Goal: Task Accomplishment & Management: Complete application form

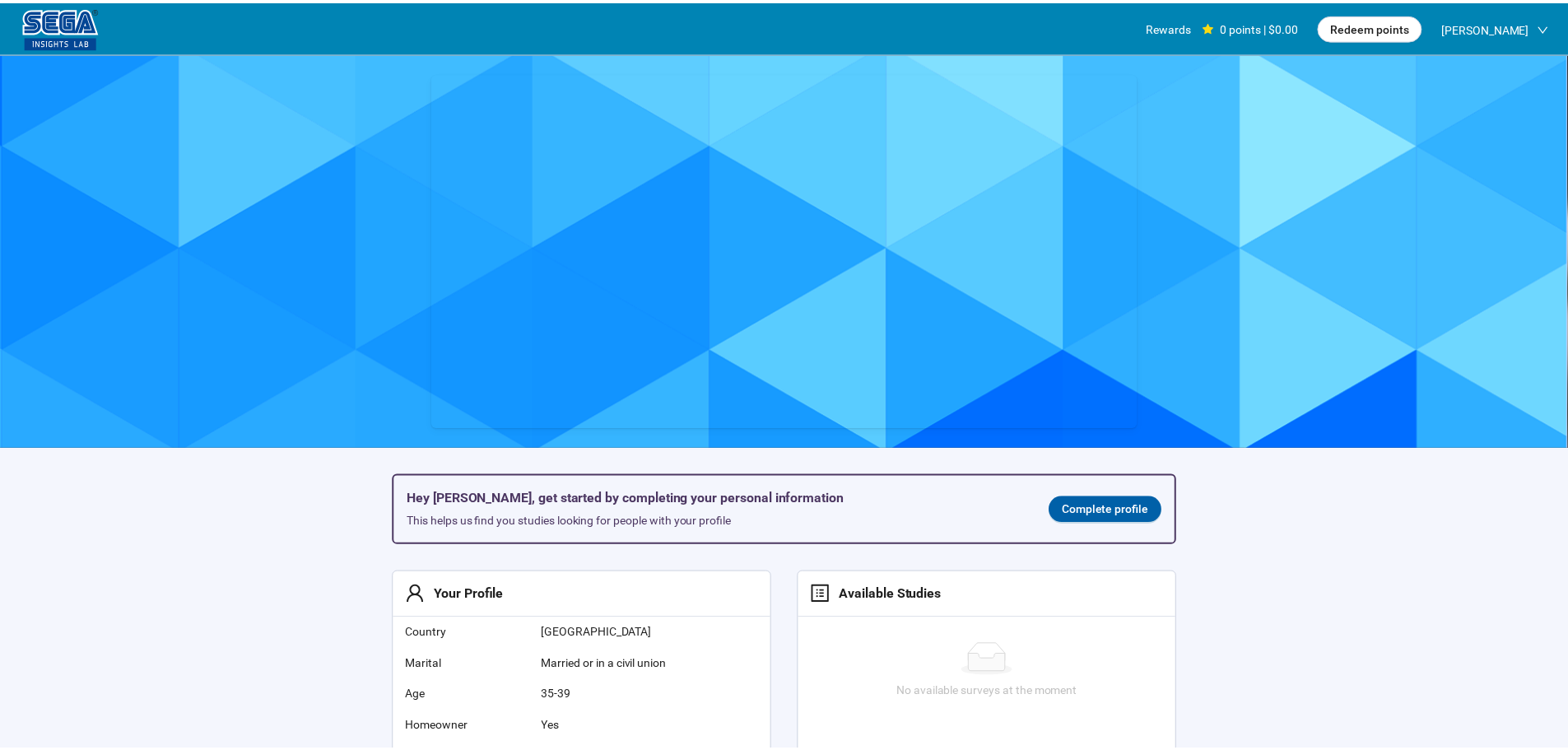
scroll to position [1, 0]
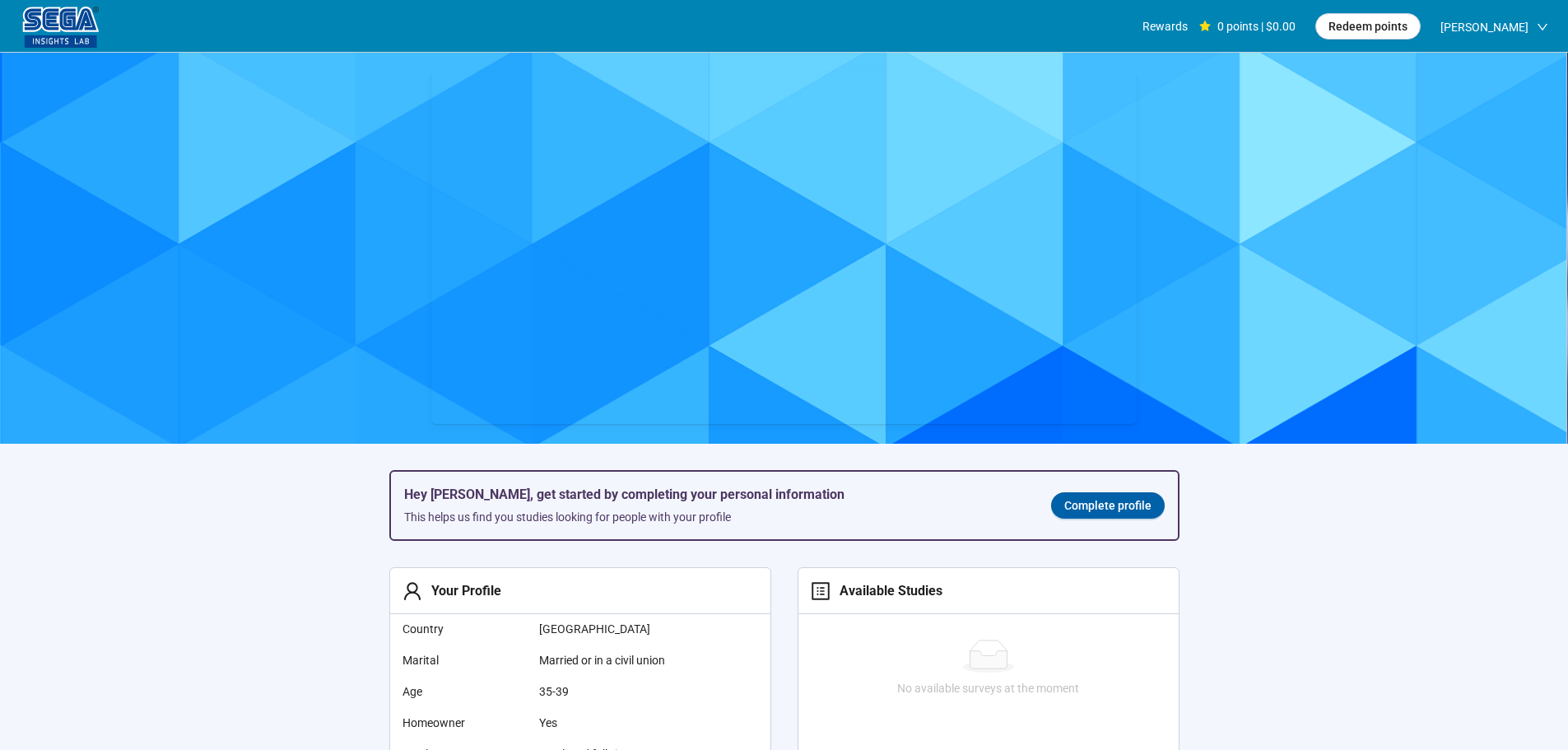
drag, startPoint x: 1096, startPoint y: 503, endPoint x: 1090, endPoint y: 511, distance: 10.0
click at [1096, 503] on span "Complete profile" at bounding box center [1108, 505] width 87 height 18
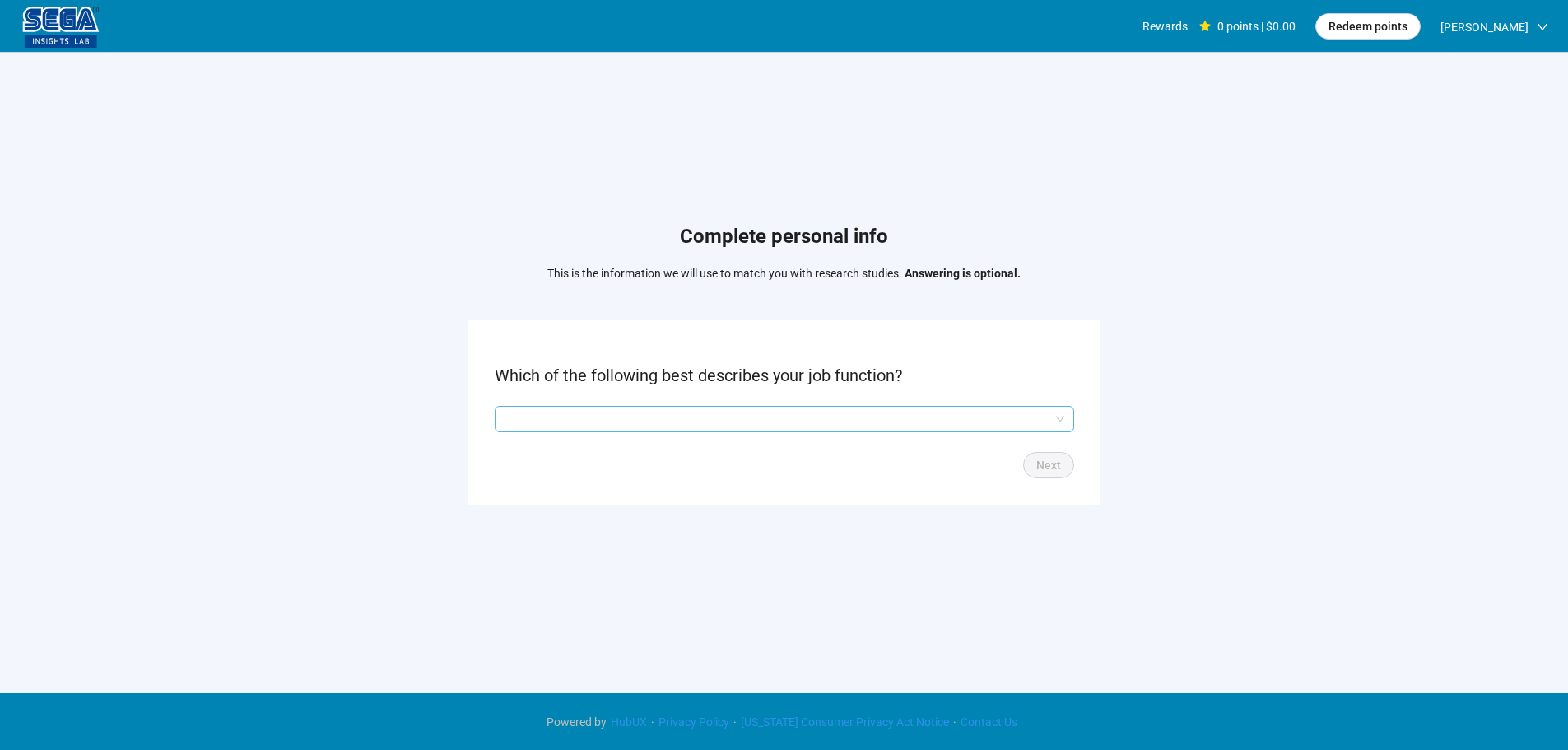
click at [668, 410] on input "search" at bounding box center [784, 418] width 560 height 24
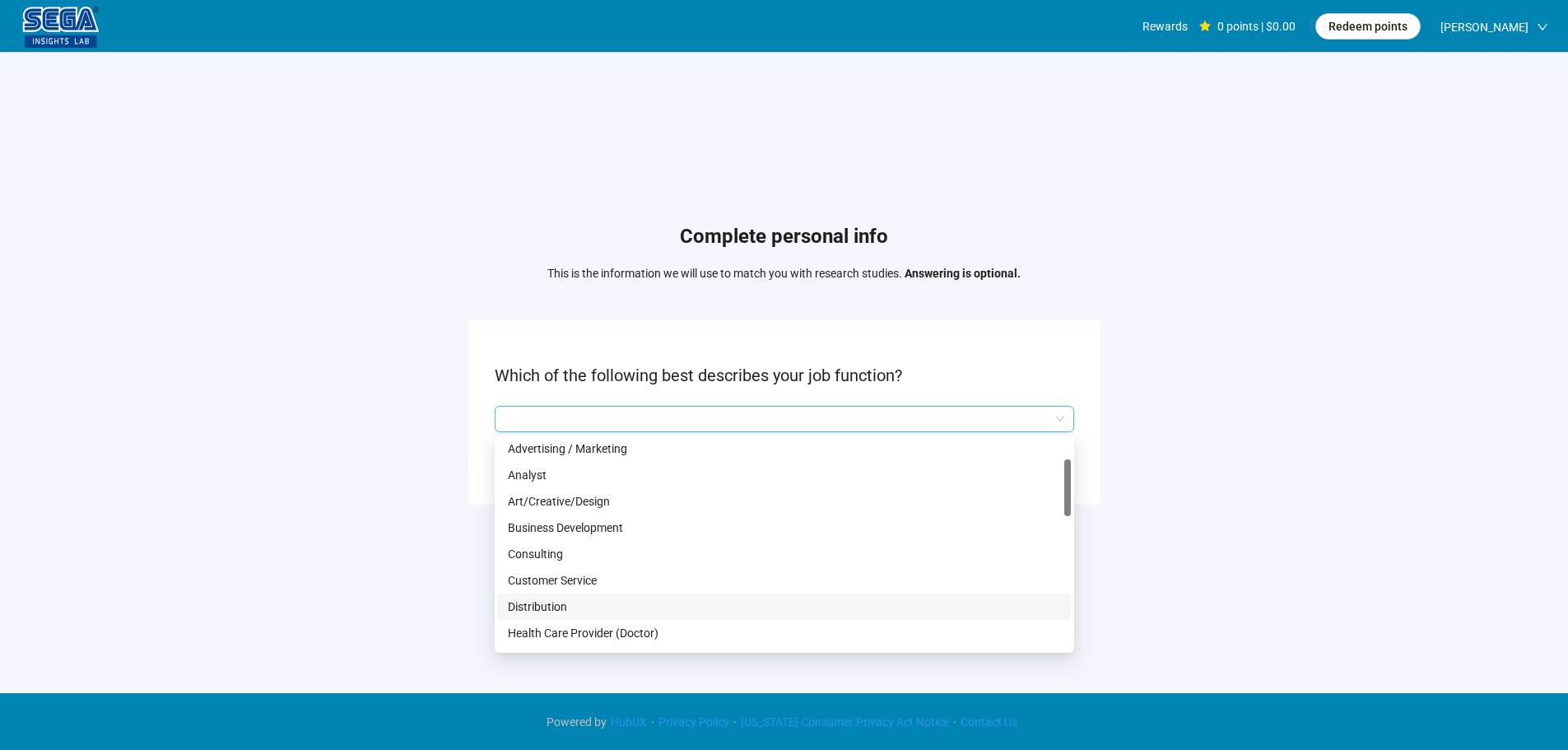
scroll to position [247, 0]
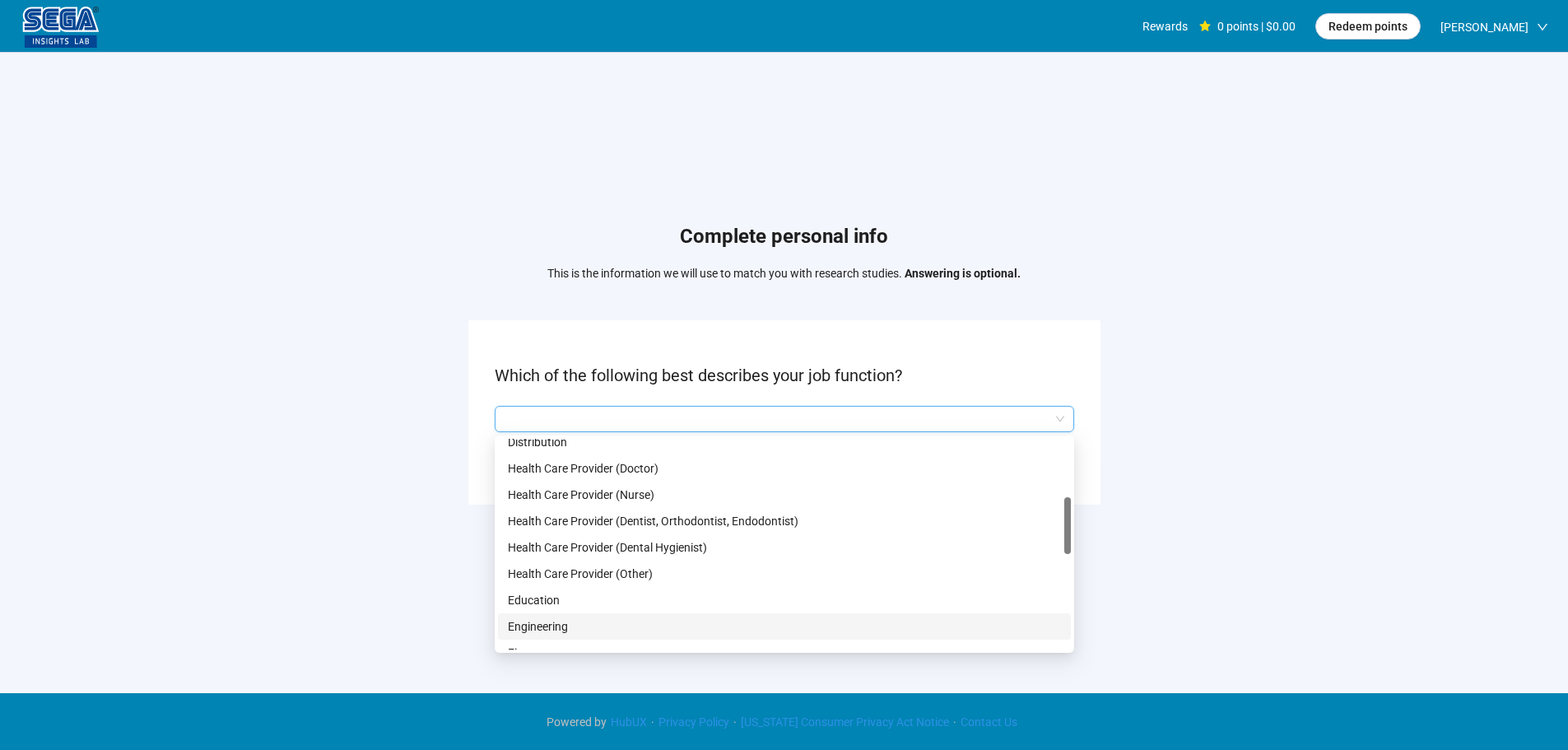
click at [557, 633] on p "Engineering" at bounding box center [784, 627] width 553 height 18
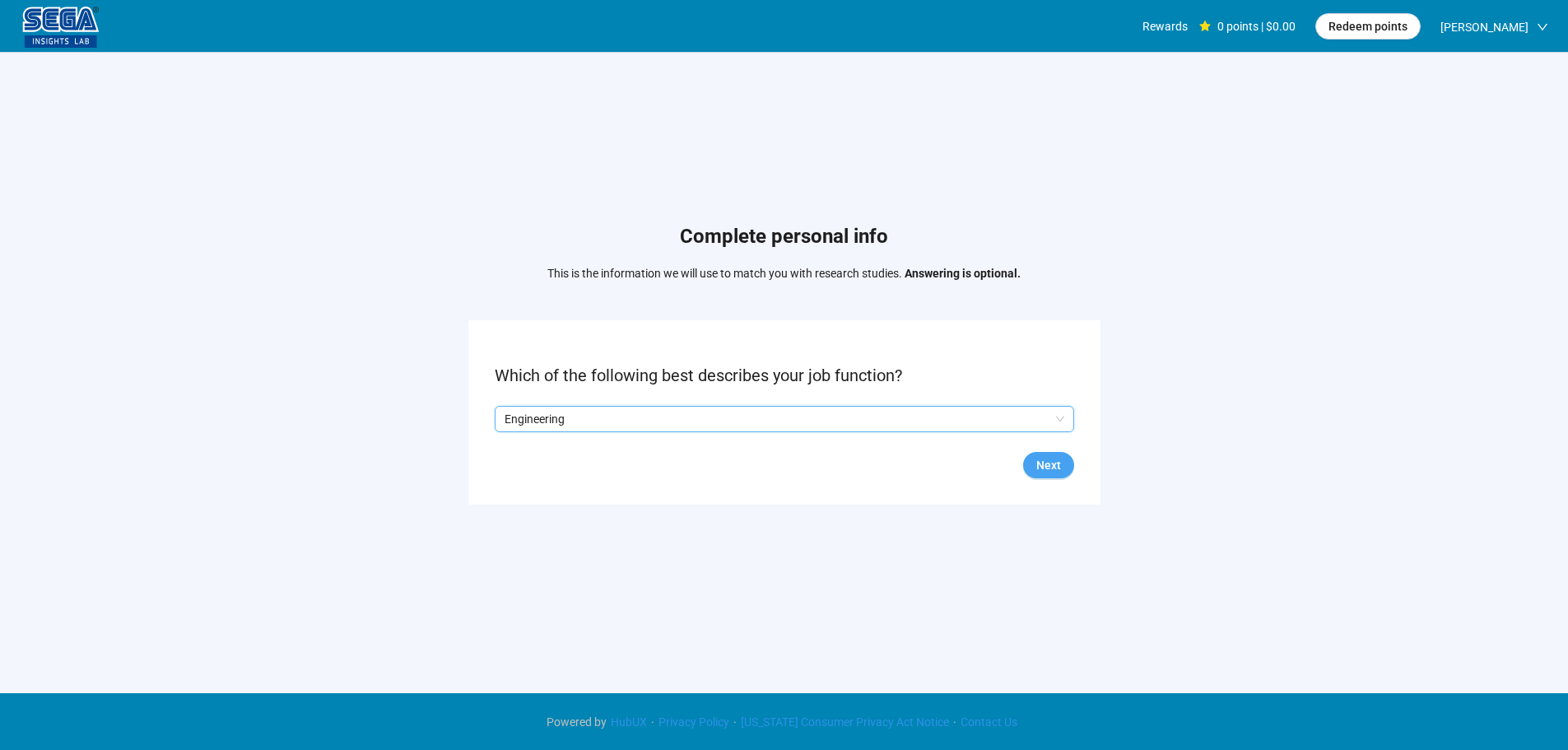
click at [1065, 461] on button "Next" at bounding box center [1048, 464] width 51 height 26
click at [628, 424] on input "search" at bounding box center [784, 418] width 560 height 24
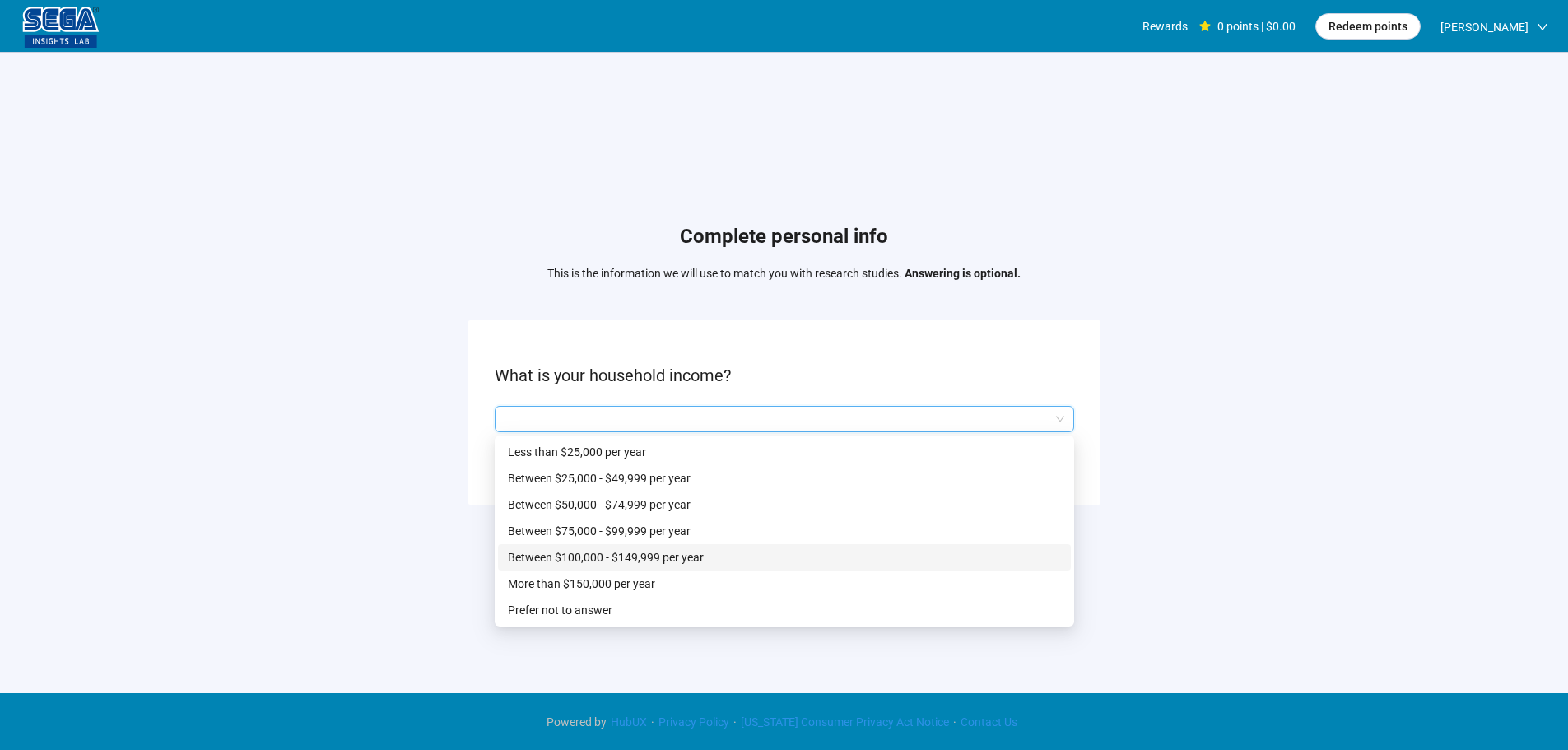
scroll to position [1, 0]
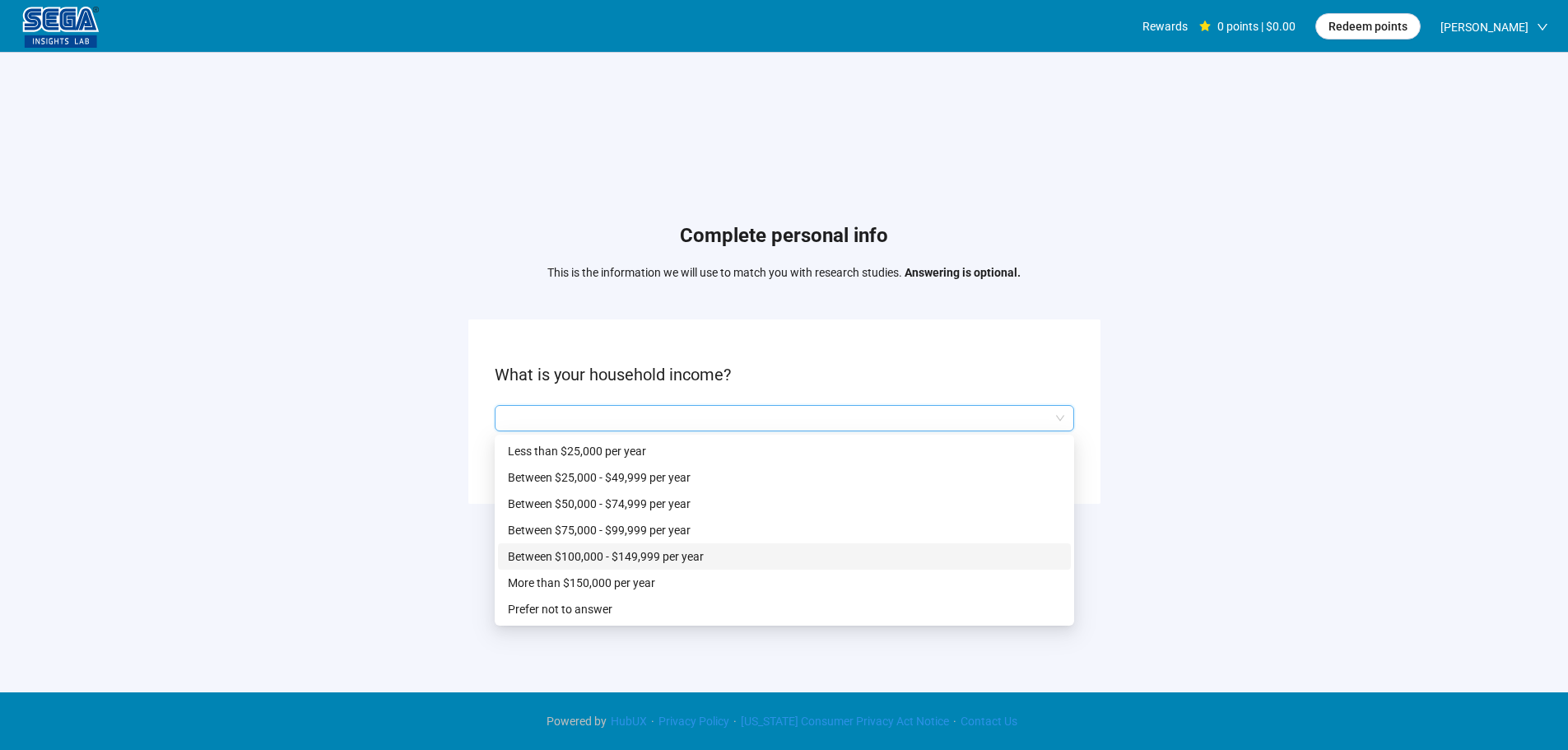
drag, startPoint x: 623, startPoint y: 554, endPoint x: 663, endPoint y: 572, distance: 43.9
click at [624, 554] on p "Between $100,000 - $149,999 per year" at bounding box center [784, 557] width 553 height 18
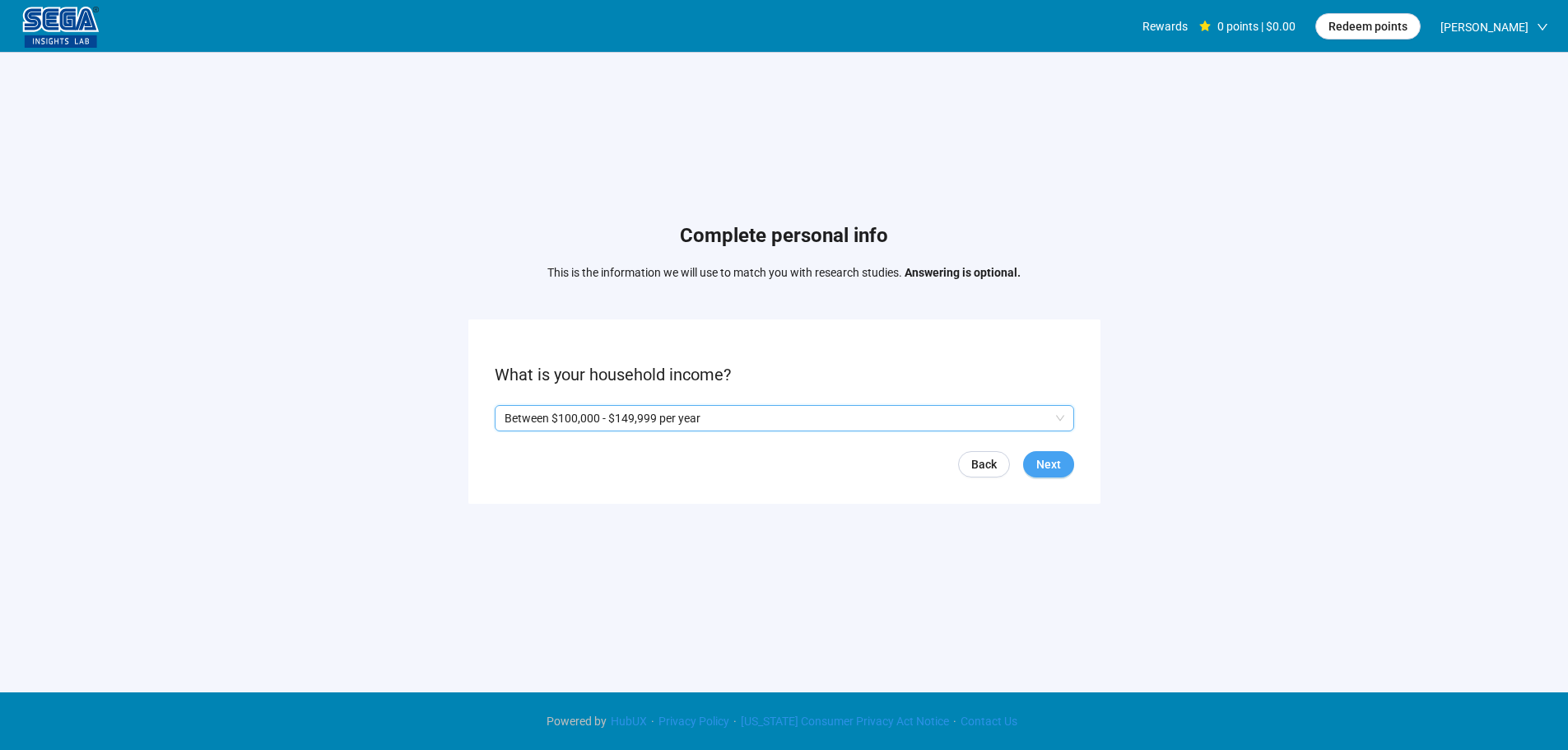
click at [1035, 468] on button "Next" at bounding box center [1048, 463] width 51 height 26
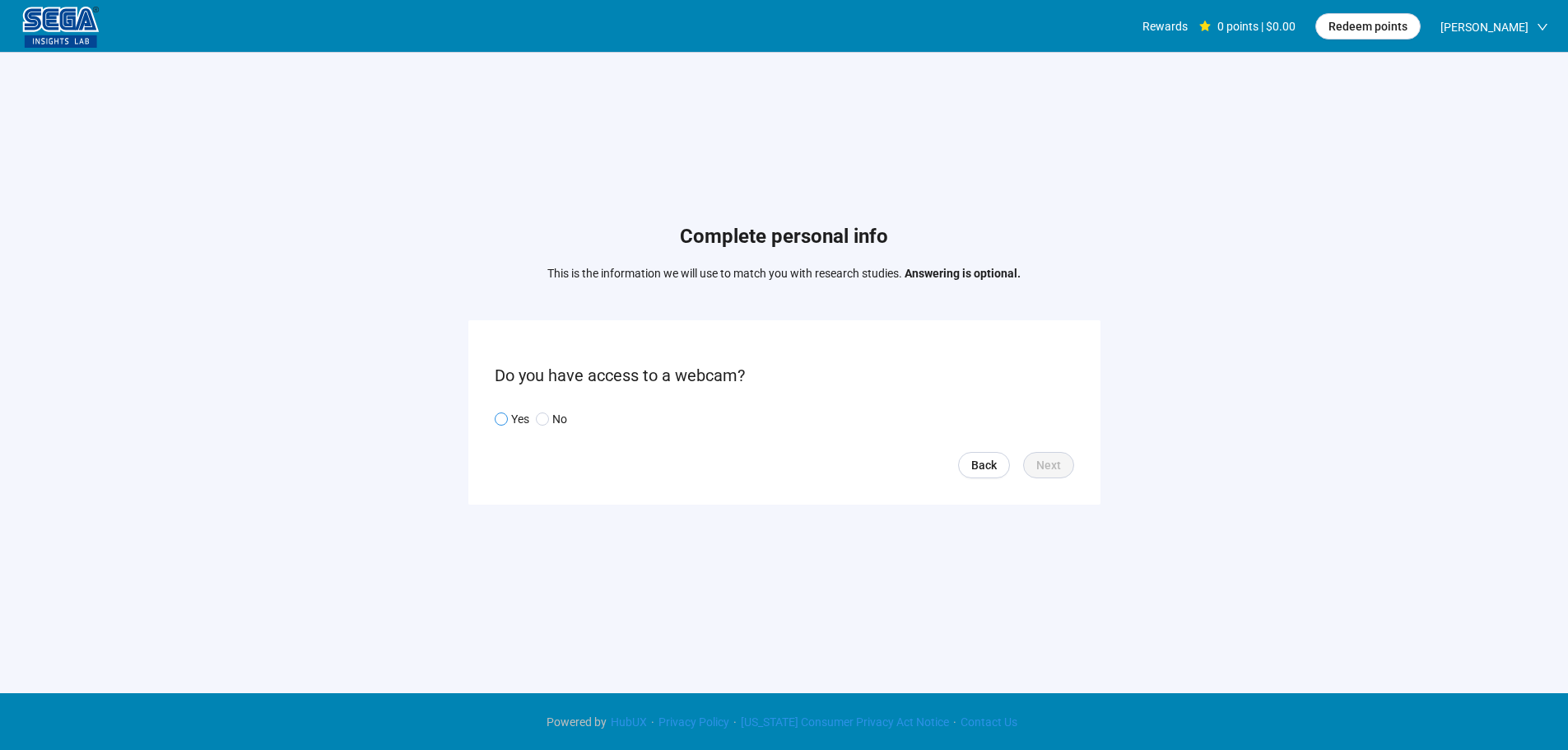
click at [515, 420] on p "Yes" at bounding box center [521, 419] width 18 height 18
click at [1049, 466] on span "Next" at bounding box center [1048, 465] width 24 height 18
click at [556, 411] on input "search" at bounding box center [784, 418] width 560 height 24
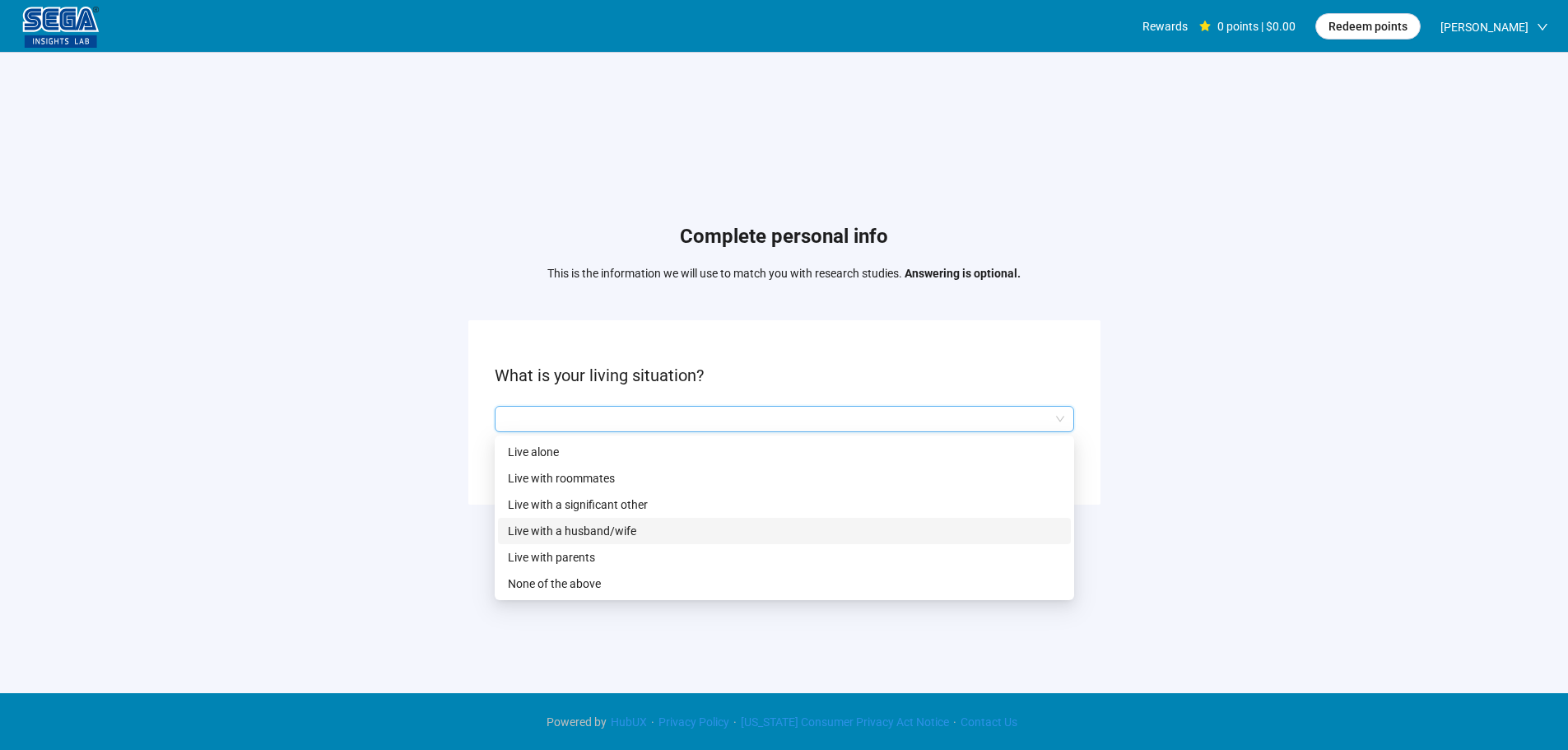
click at [610, 532] on p "Live with a husband/wife" at bounding box center [784, 531] width 553 height 18
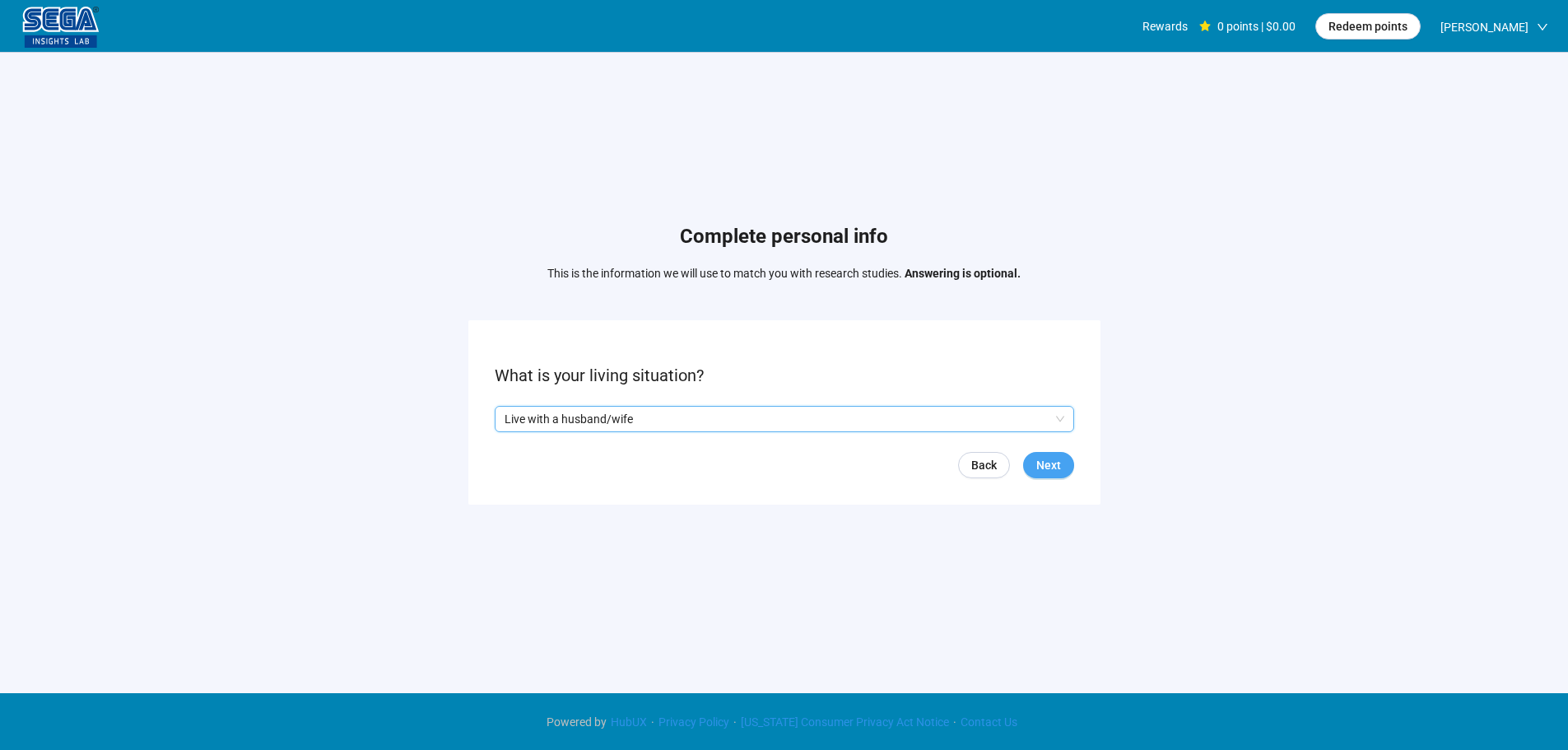
click at [1040, 462] on span "Next" at bounding box center [1048, 465] width 24 height 18
click at [601, 409] on input "search" at bounding box center [784, 418] width 560 height 24
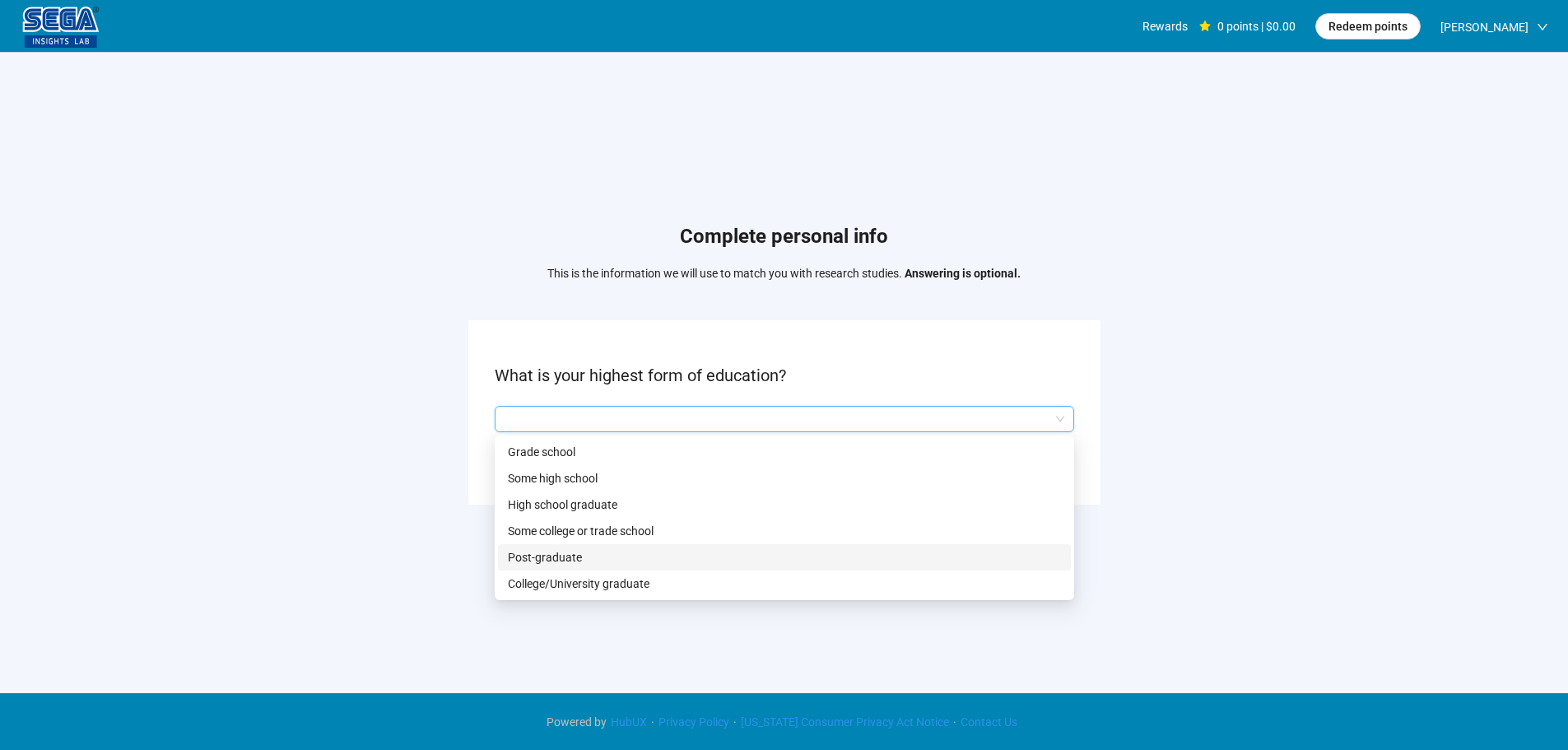
click at [572, 576] on p "College/University graduate" at bounding box center [784, 584] width 553 height 18
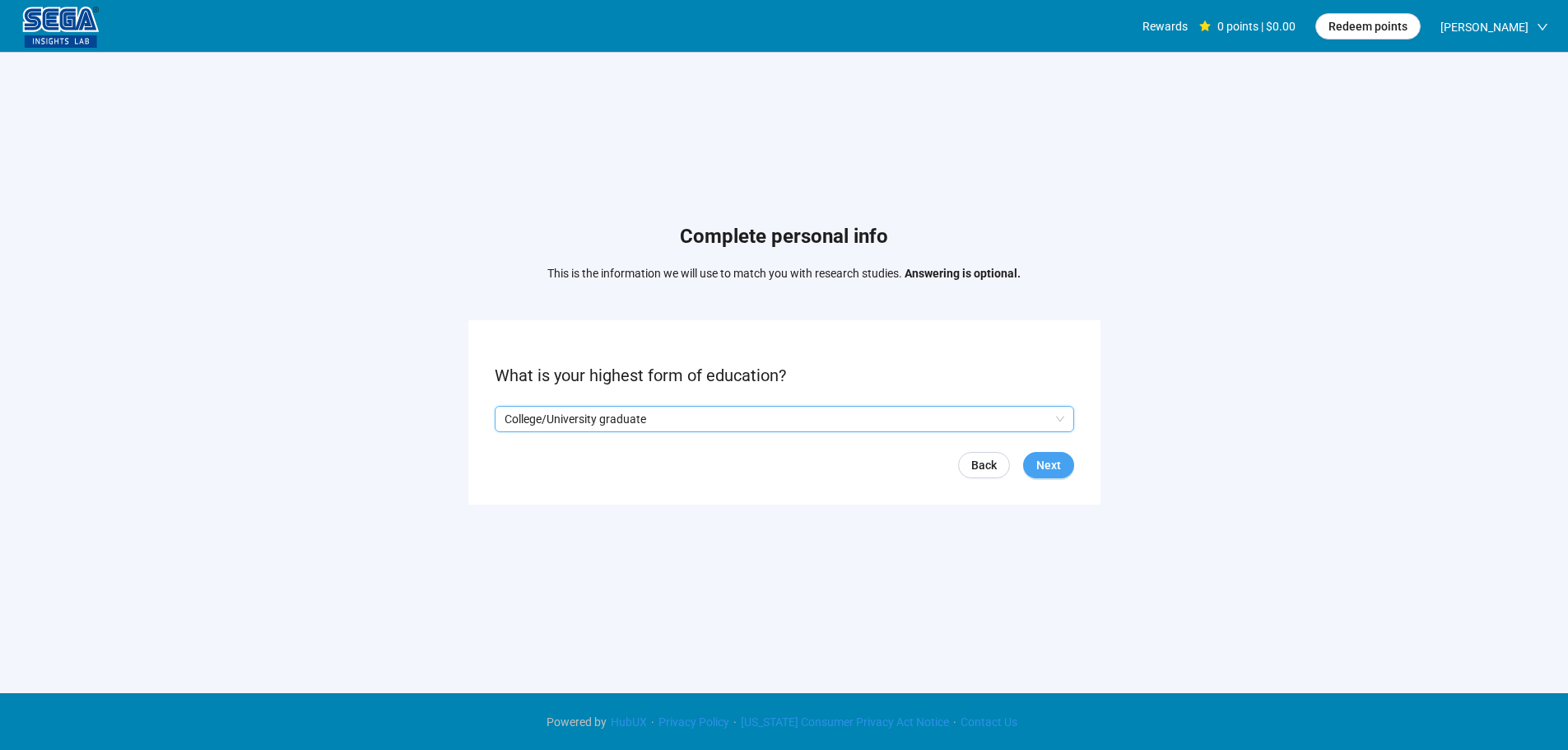
click at [1037, 475] on button "Next" at bounding box center [1048, 464] width 51 height 26
click at [531, 415] on input "search" at bounding box center [784, 418] width 560 height 24
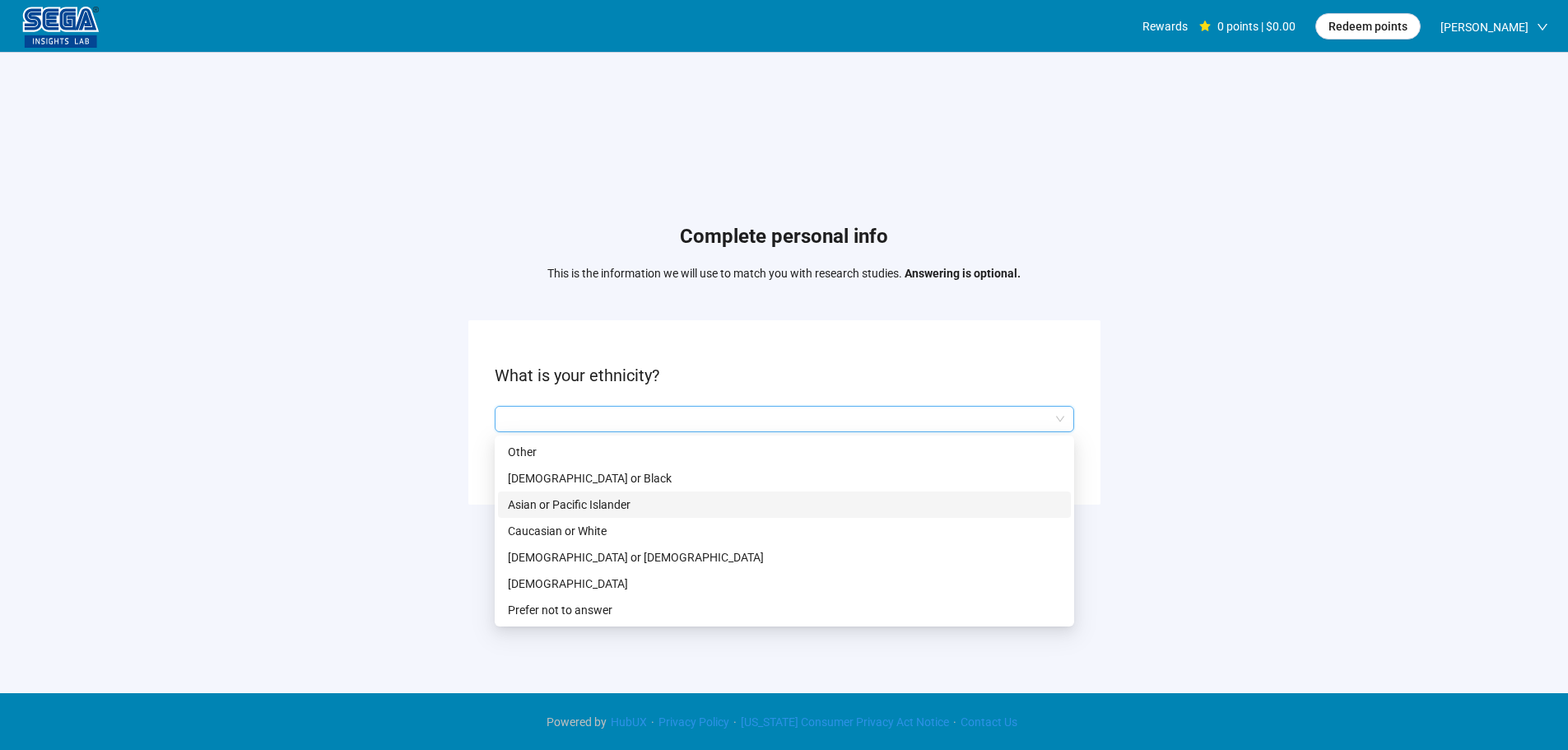
click at [592, 527] on p "Caucasian or White" at bounding box center [784, 531] width 553 height 18
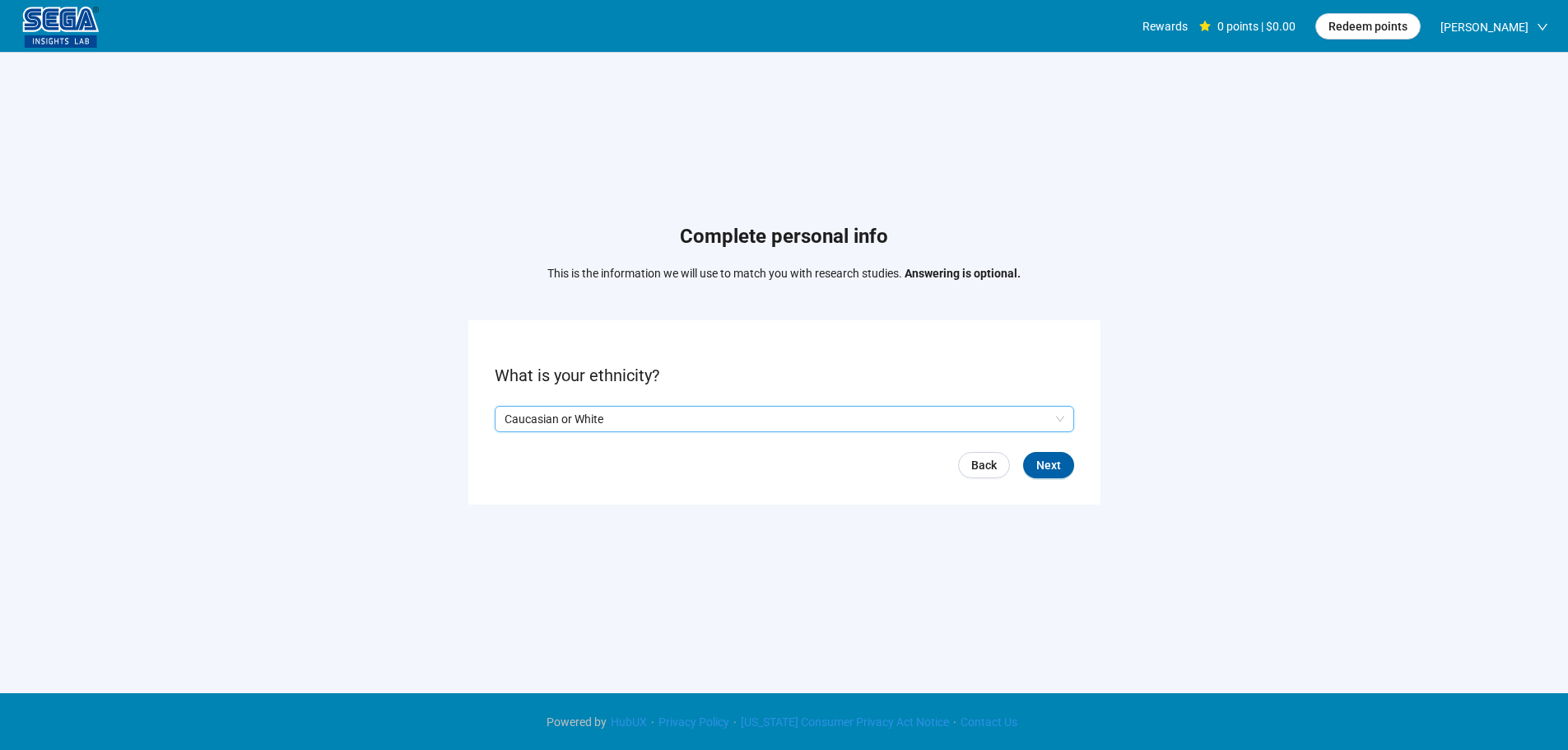
click at [1030, 478] on form "What is your ethnicity? Q2hhcmFjdGVyaXN0aWNBbnN3ZXJOb2RlOmQ0ZGJjNzBiLTI4MjctNDg…" at bounding box center [784, 412] width 632 height 183
click at [1041, 470] on span "Next" at bounding box center [1048, 465] width 24 height 18
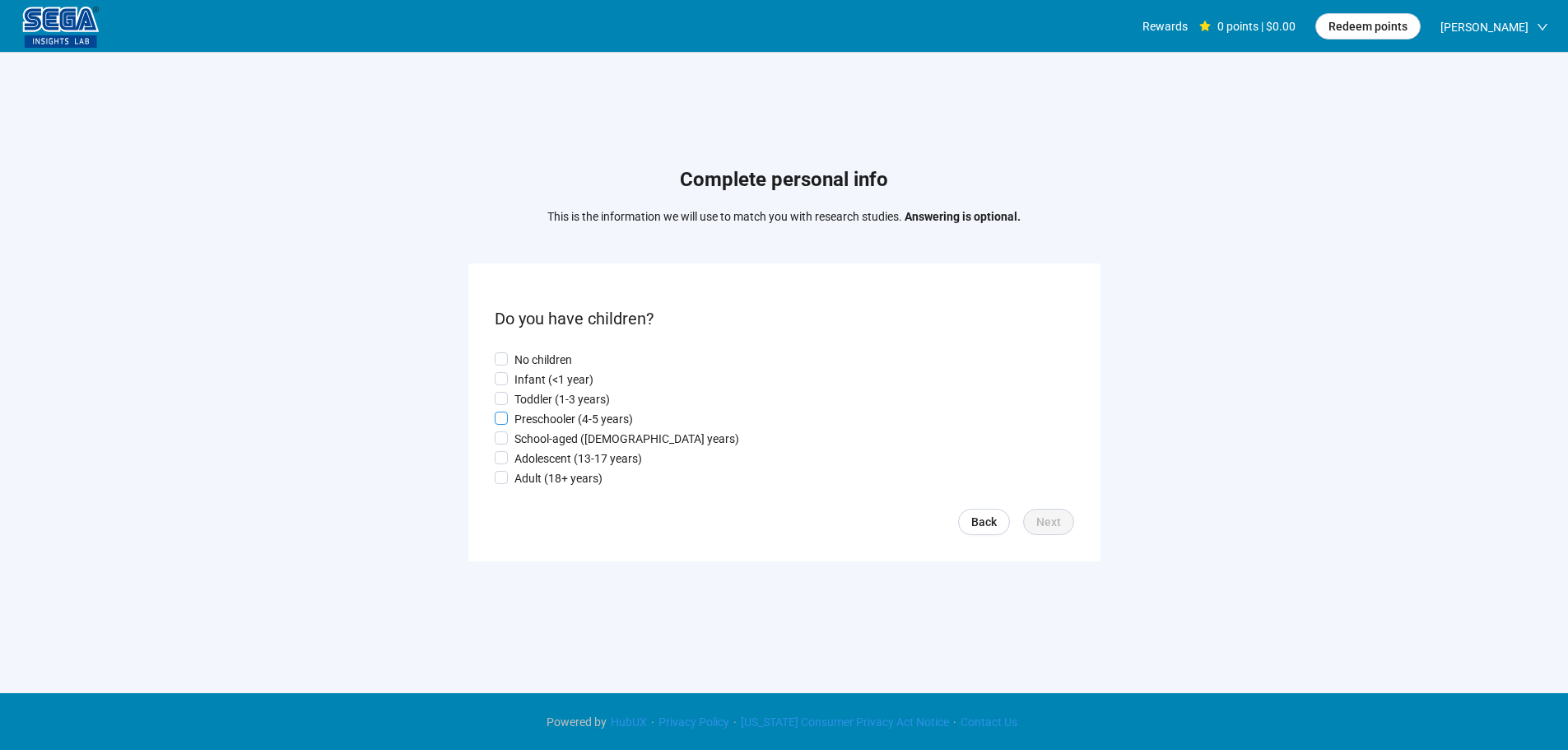
click at [595, 410] on p "Preschooler (4-5 years)" at bounding box center [573, 419] width 119 height 18
click at [1042, 515] on span "Next" at bounding box center [1048, 521] width 24 height 18
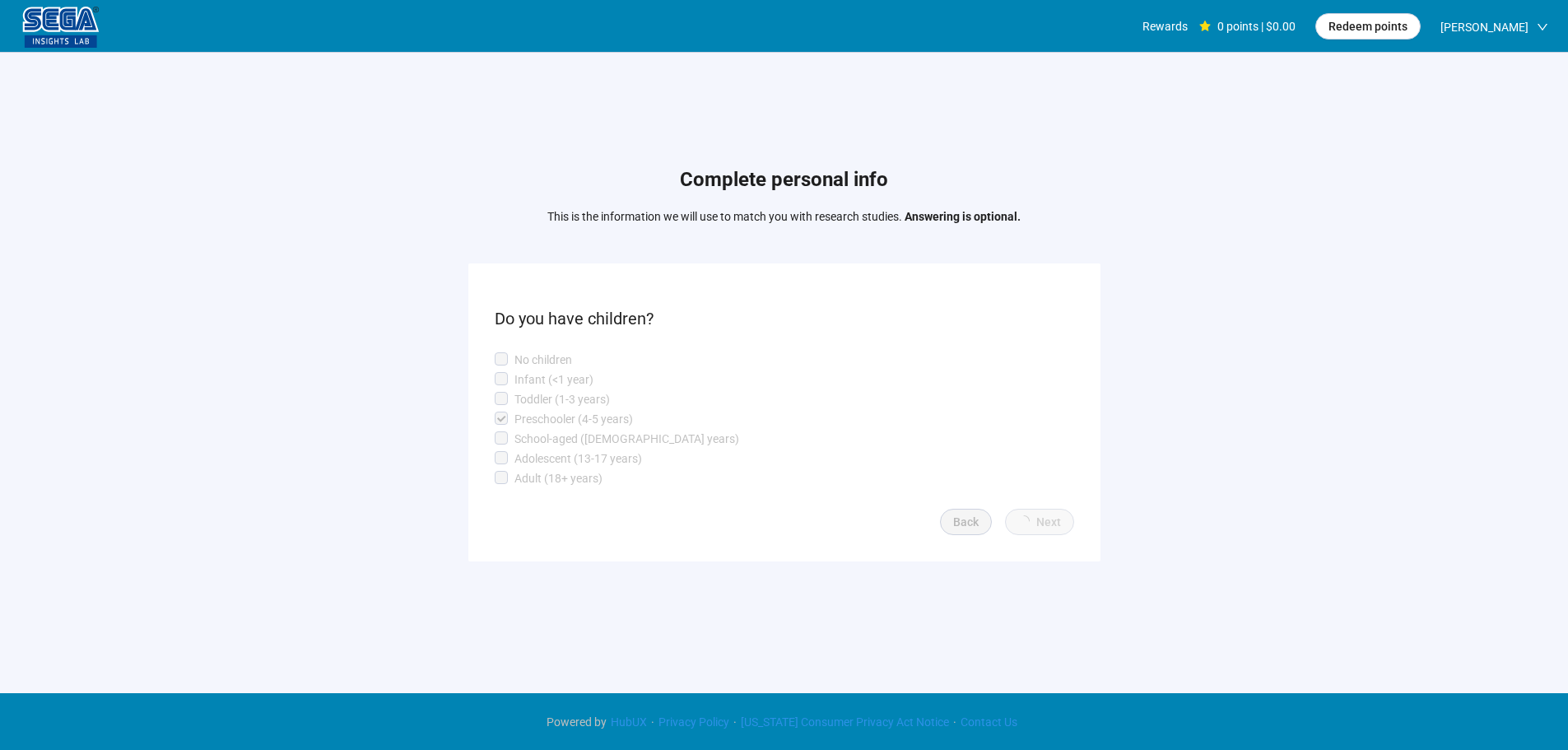
scroll to position [1, 0]
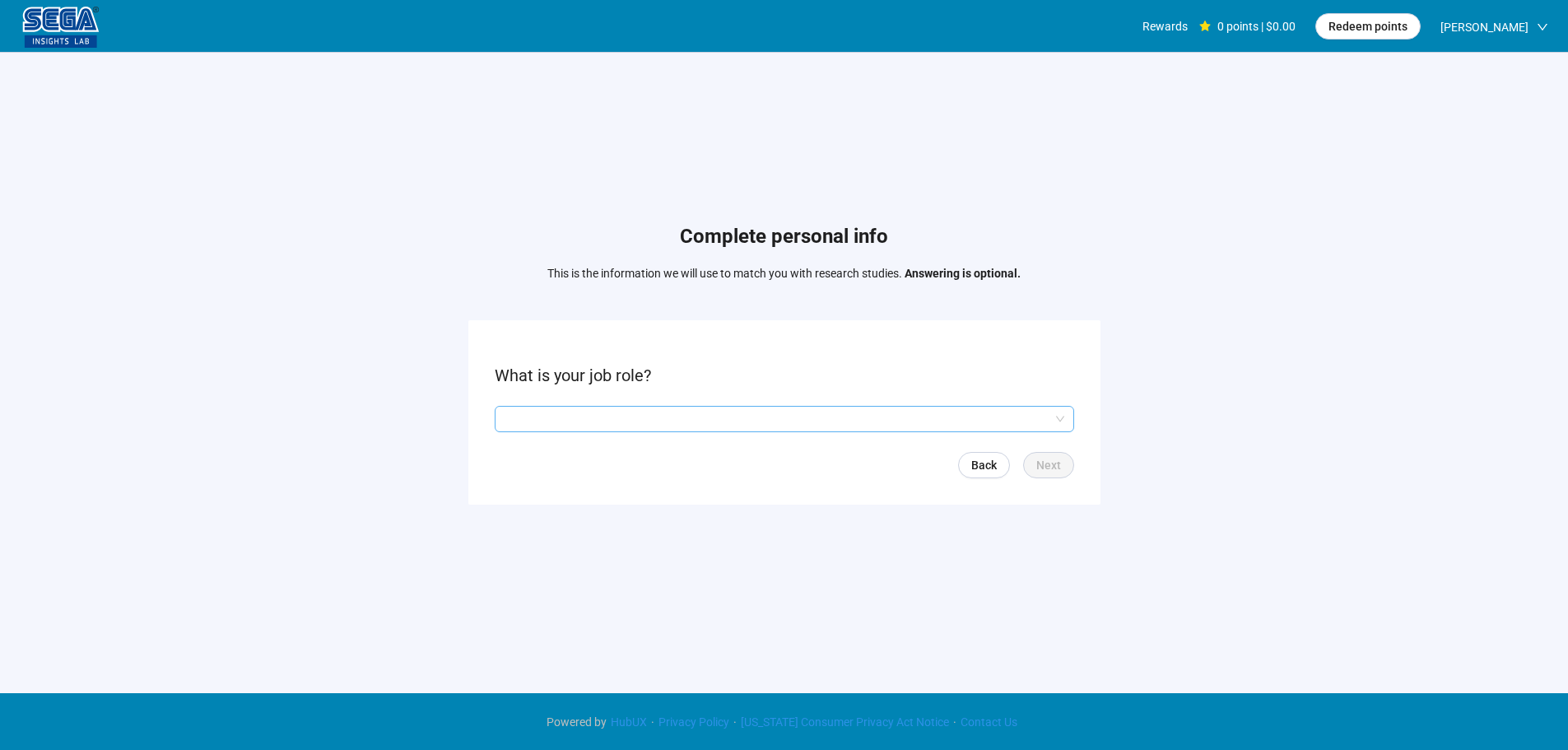
click at [599, 432] on div at bounding box center [784, 418] width 579 height 26
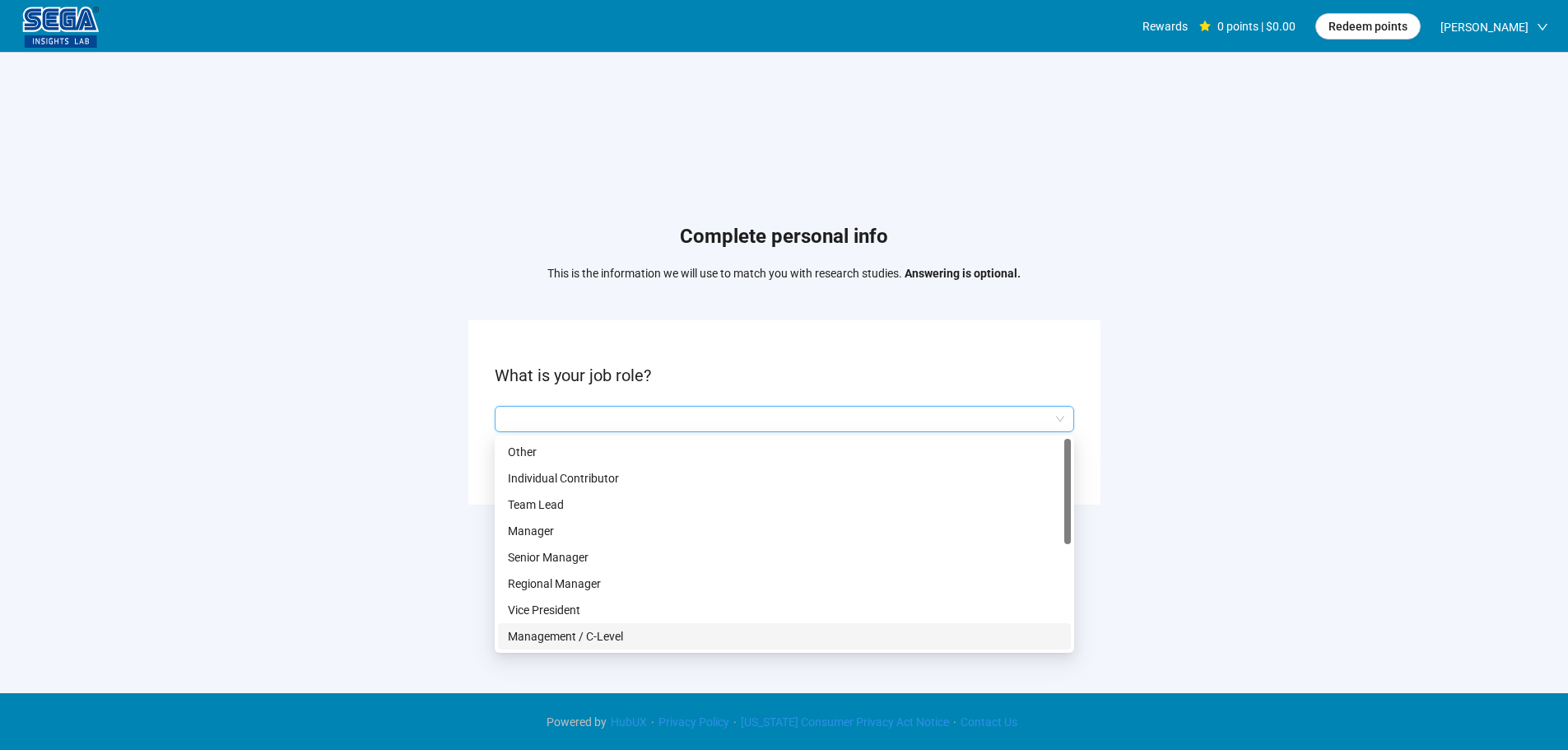
click at [601, 633] on p "Management / C-Level" at bounding box center [784, 637] width 553 height 18
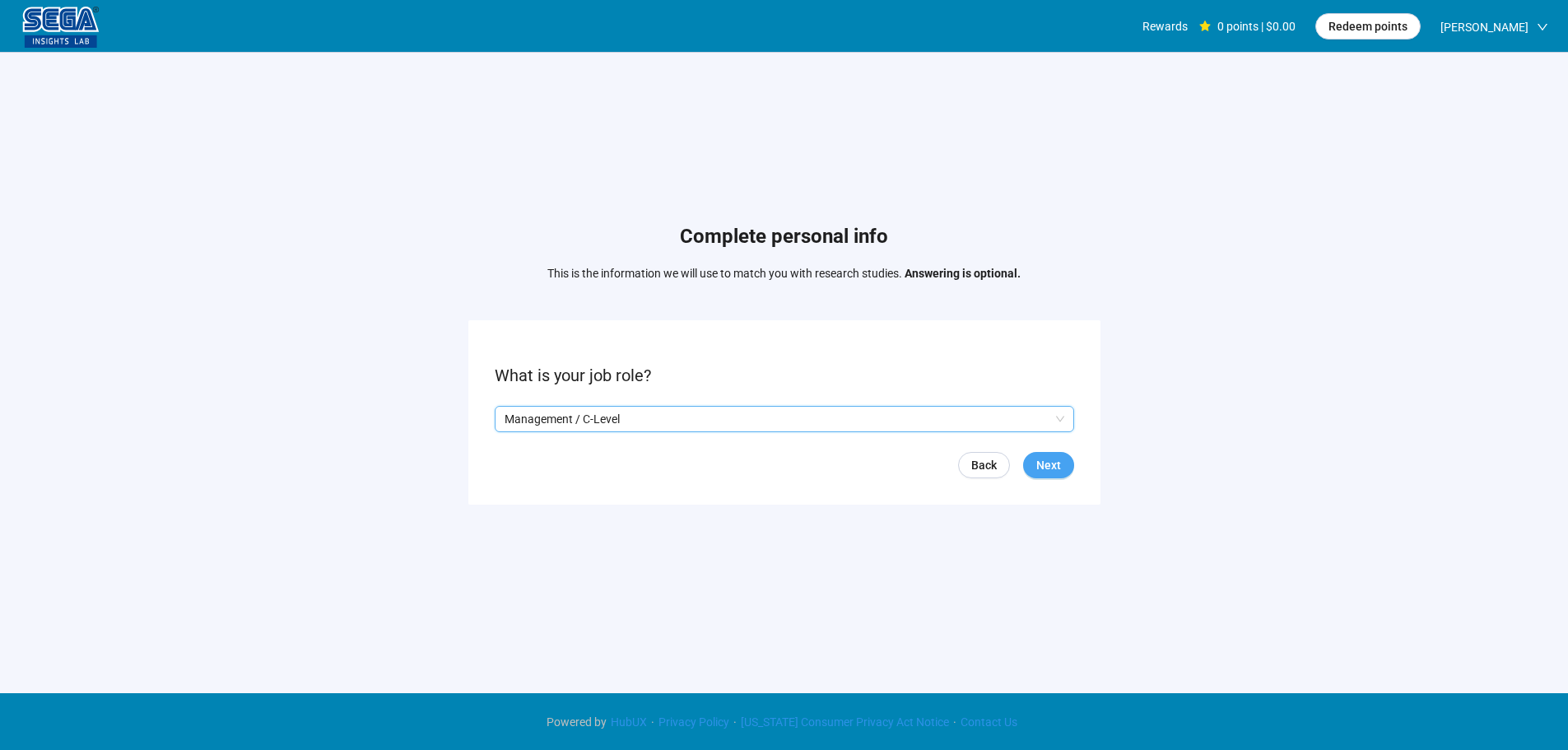
click at [1049, 459] on span "Next" at bounding box center [1048, 465] width 24 height 18
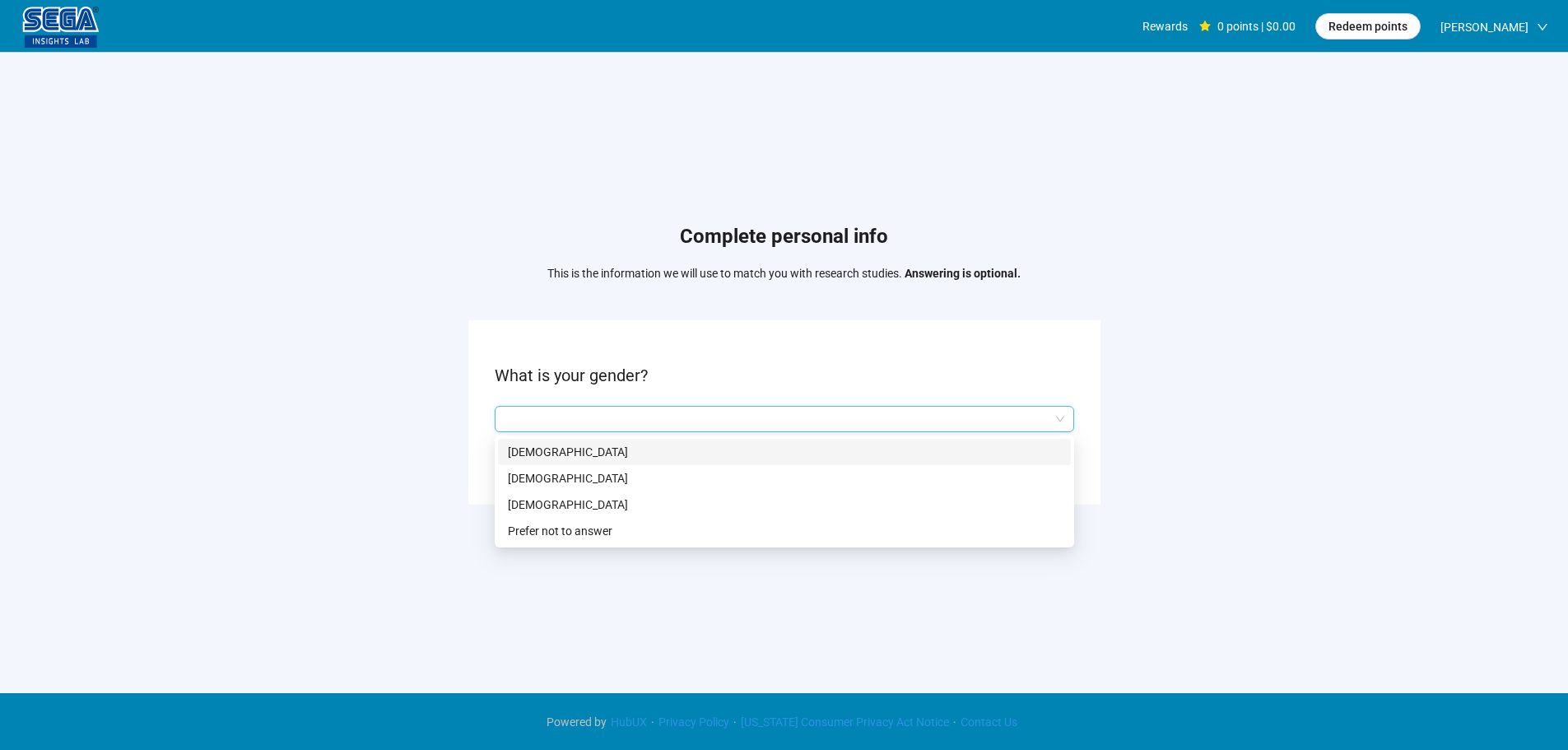
click at [552, 411] on input "search" at bounding box center [784, 418] width 560 height 24
click at [583, 469] on p "[DEMOGRAPHIC_DATA]" at bounding box center [784, 478] width 553 height 18
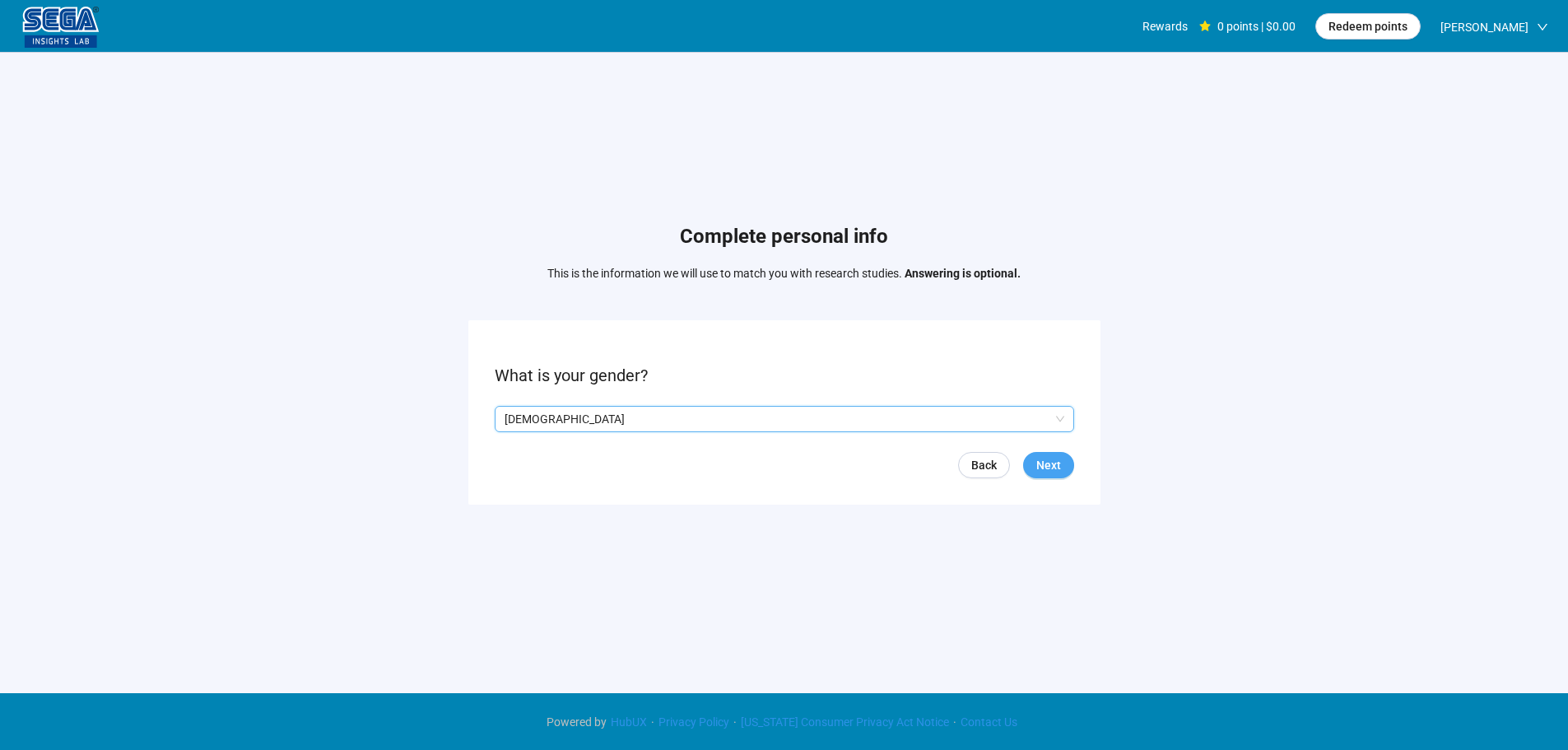
click at [1055, 466] on span "Next" at bounding box center [1048, 465] width 24 height 18
click at [548, 424] on div "**" at bounding box center [531, 418] width 74 height 26
drag, startPoint x: 519, startPoint y: 421, endPoint x: 495, endPoint y: 422, distance: 24.0
click at [495, 422] on input "**" at bounding box center [531, 418] width 73 height 24
type input "**"
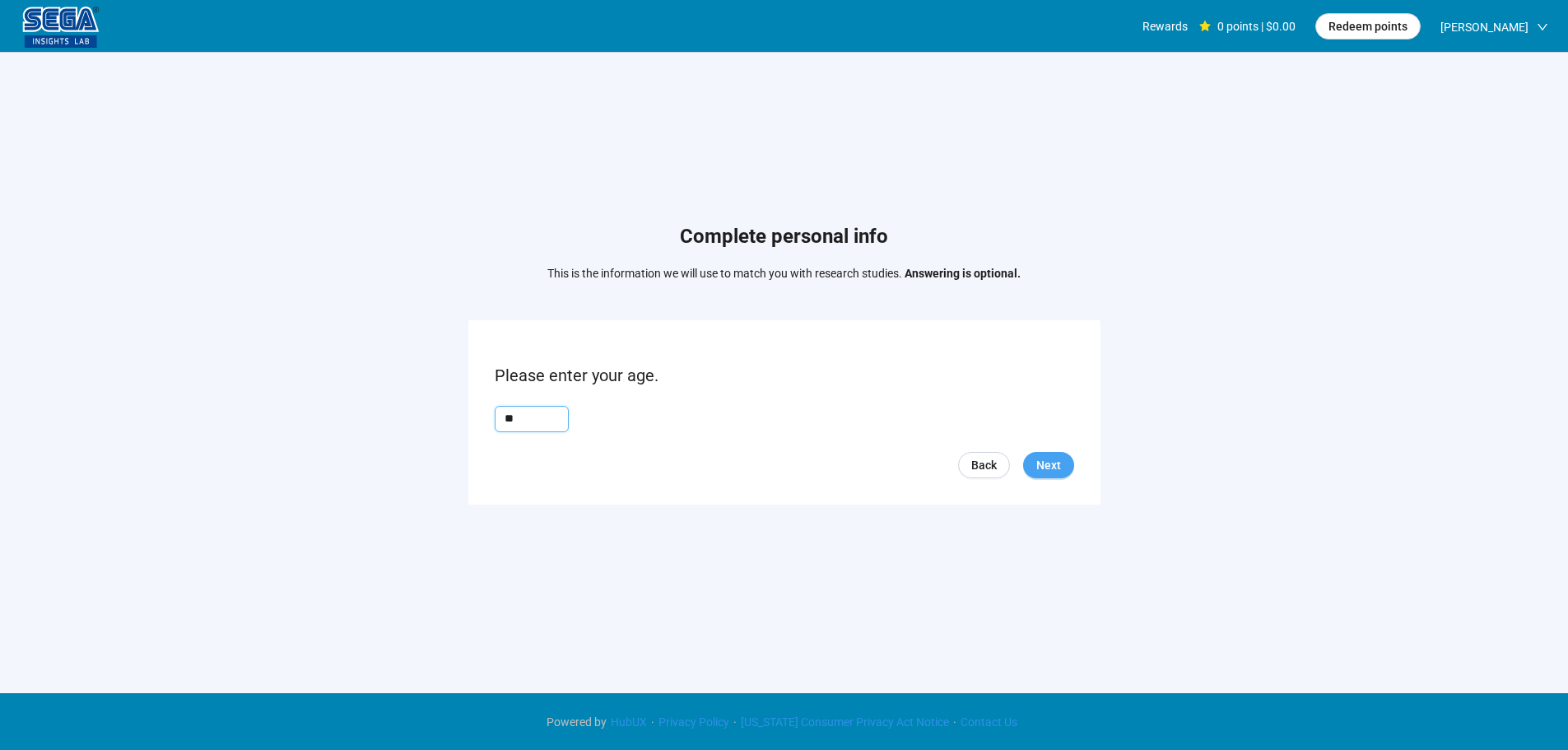
scroll to position [1, 0]
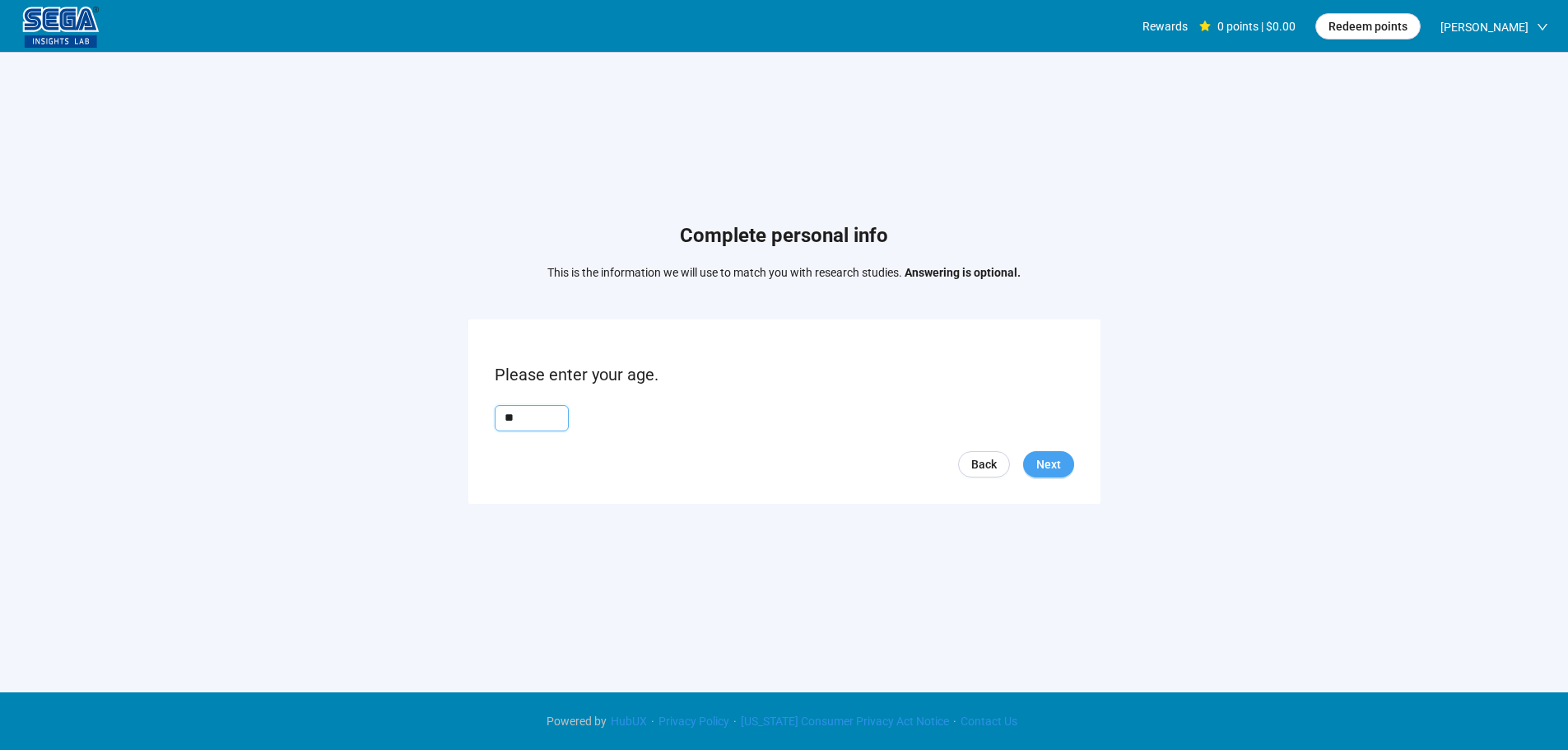
click at [1054, 461] on span "Next" at bounding box center [1048, 464] width 24 height 18
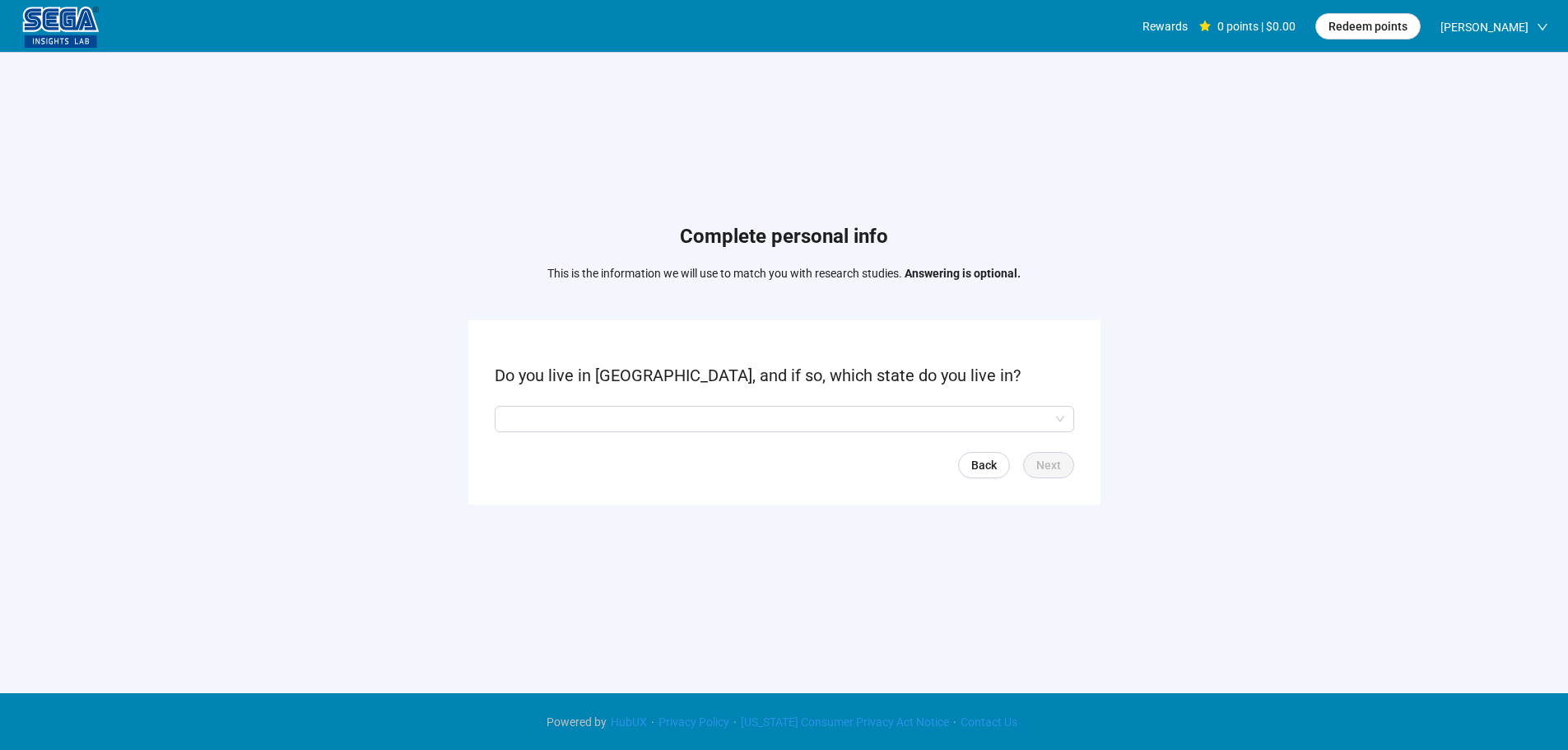
click at [668, 404] on form "Do you live in [GEOGRAPHIC_DATA], and if so, which state do you live in? Back N…" at bounding box center [784, 412] width 632 height 183
click at [672, 424] on input "search" at bounding box center [784, 418] width 560 height 24
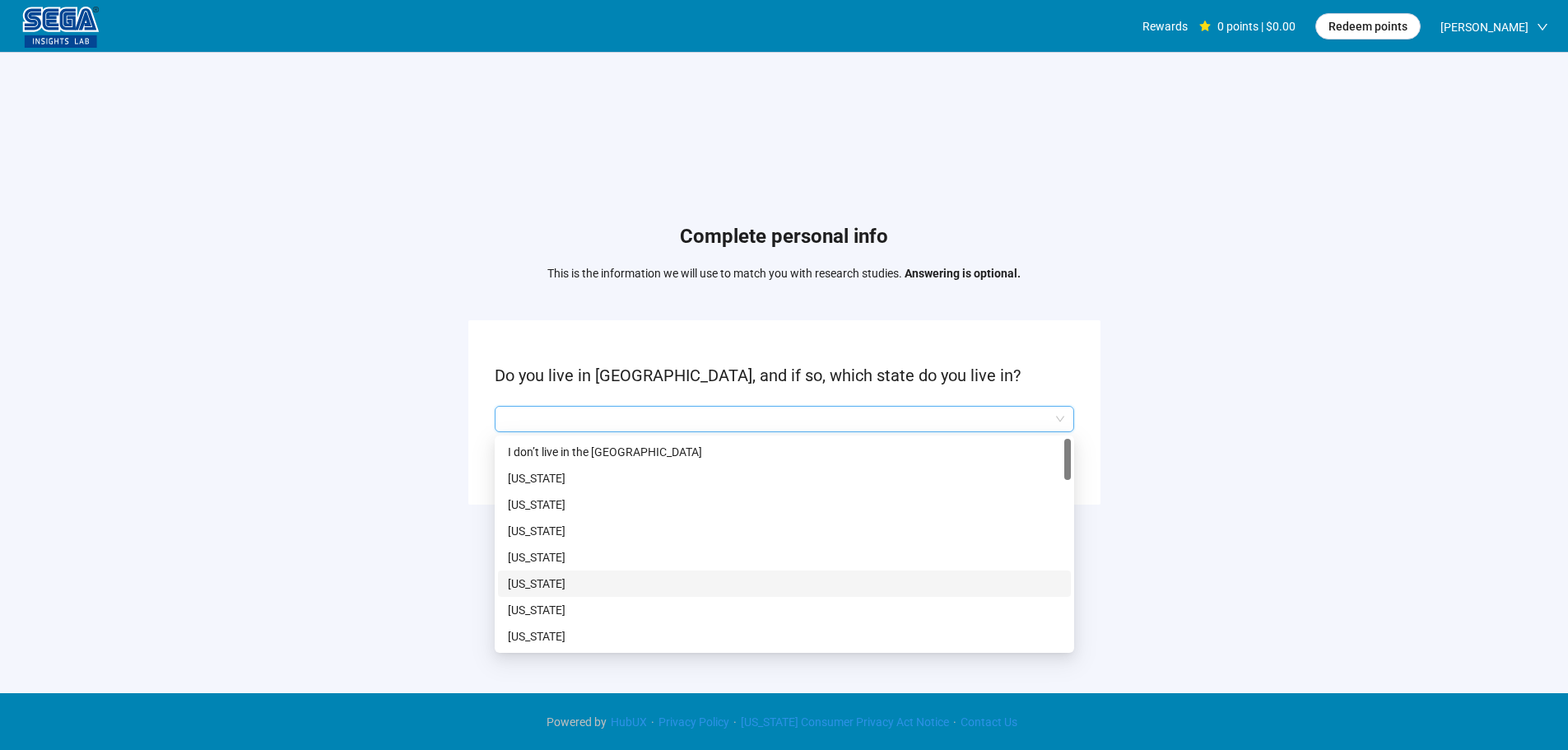
click at [542, 587] on p "[US_STATE]" at bounding box center [784, 584] width 553 height 18
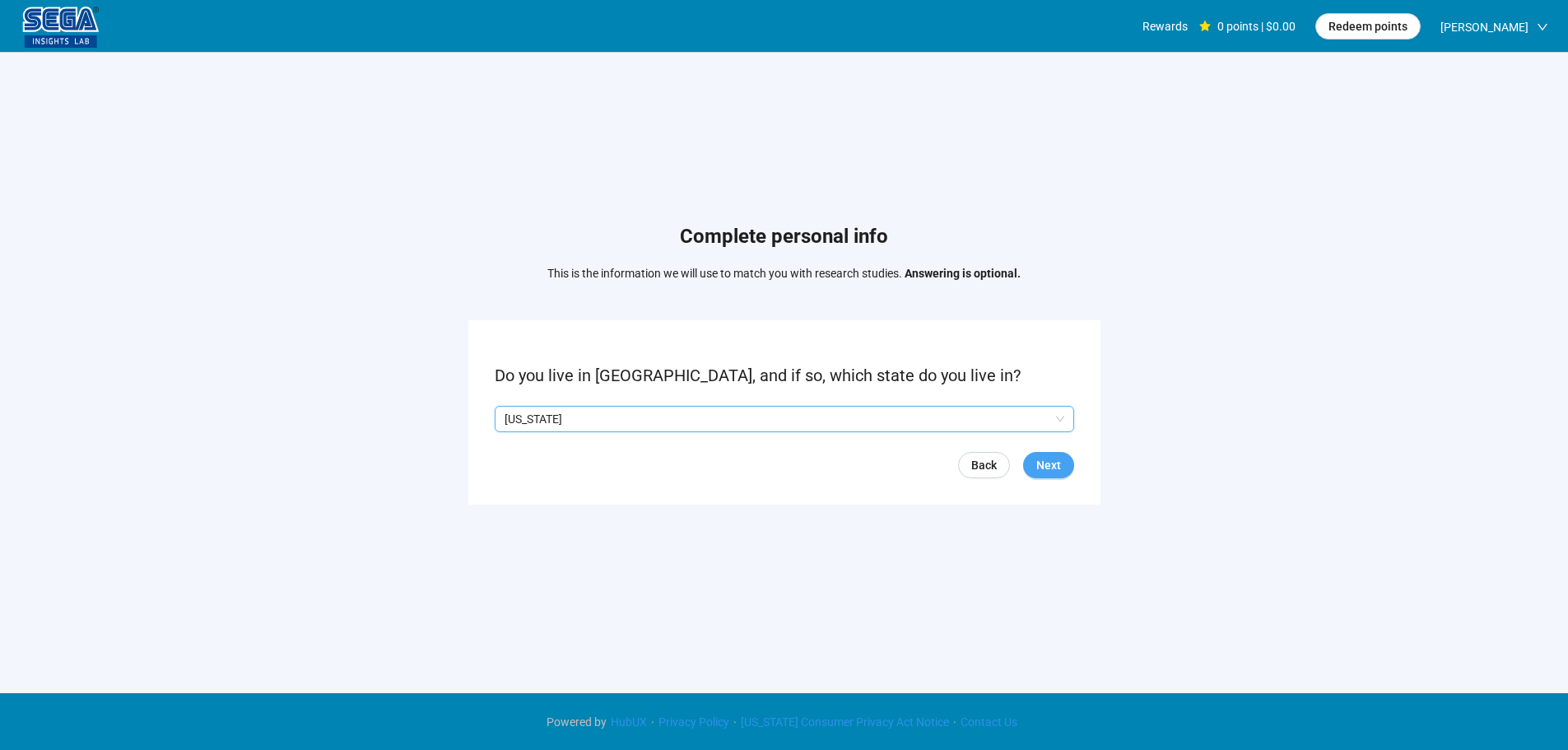
click at [1070, 472] on button "Next" at bounding box center [1048, 464] width 51 height 26
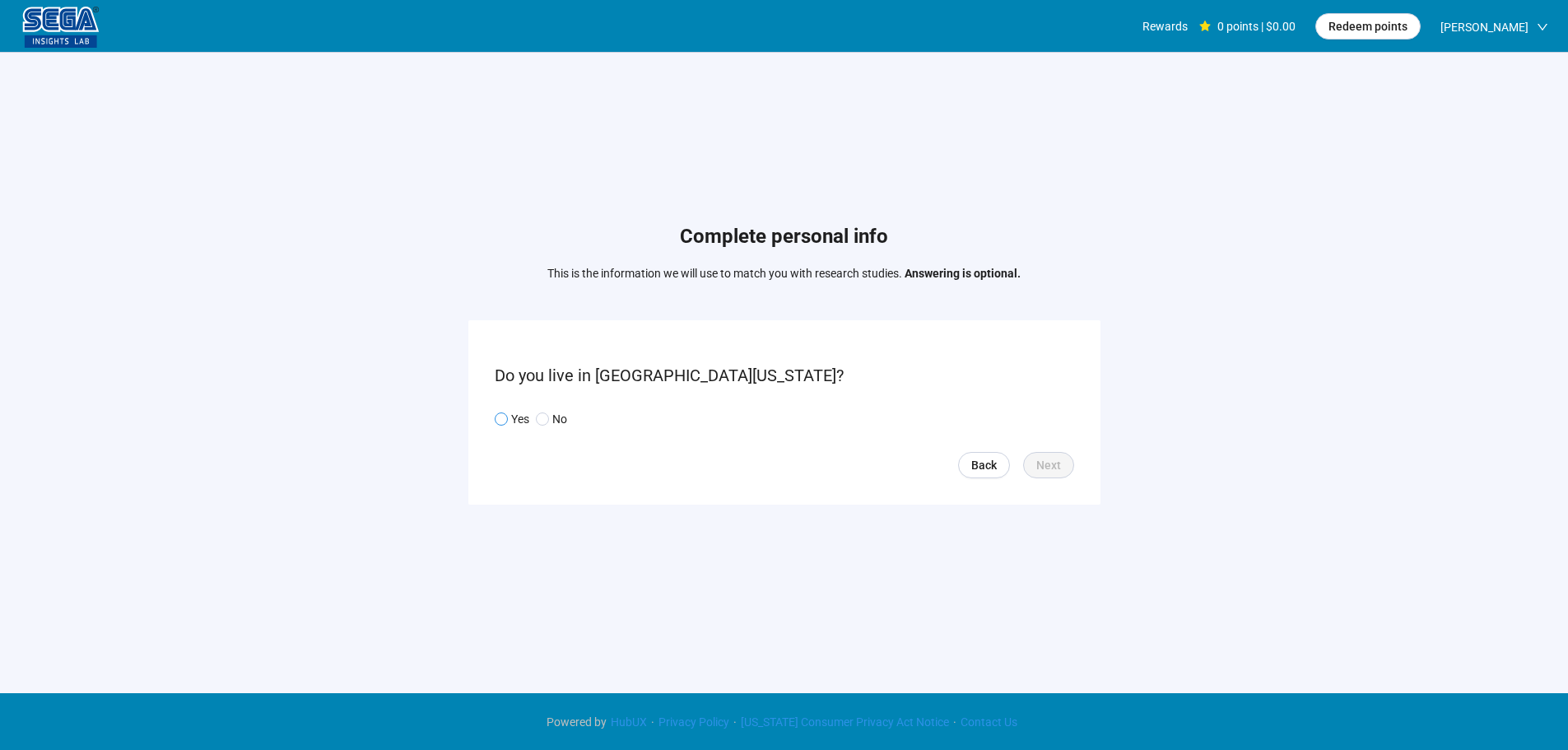
click at [527, 424] on p "Yes" at bounding box center [521, 419] width 18 height 18
click at [1061, 466] on button "Next" at bounding box center [1048, 464] width 51 height 26
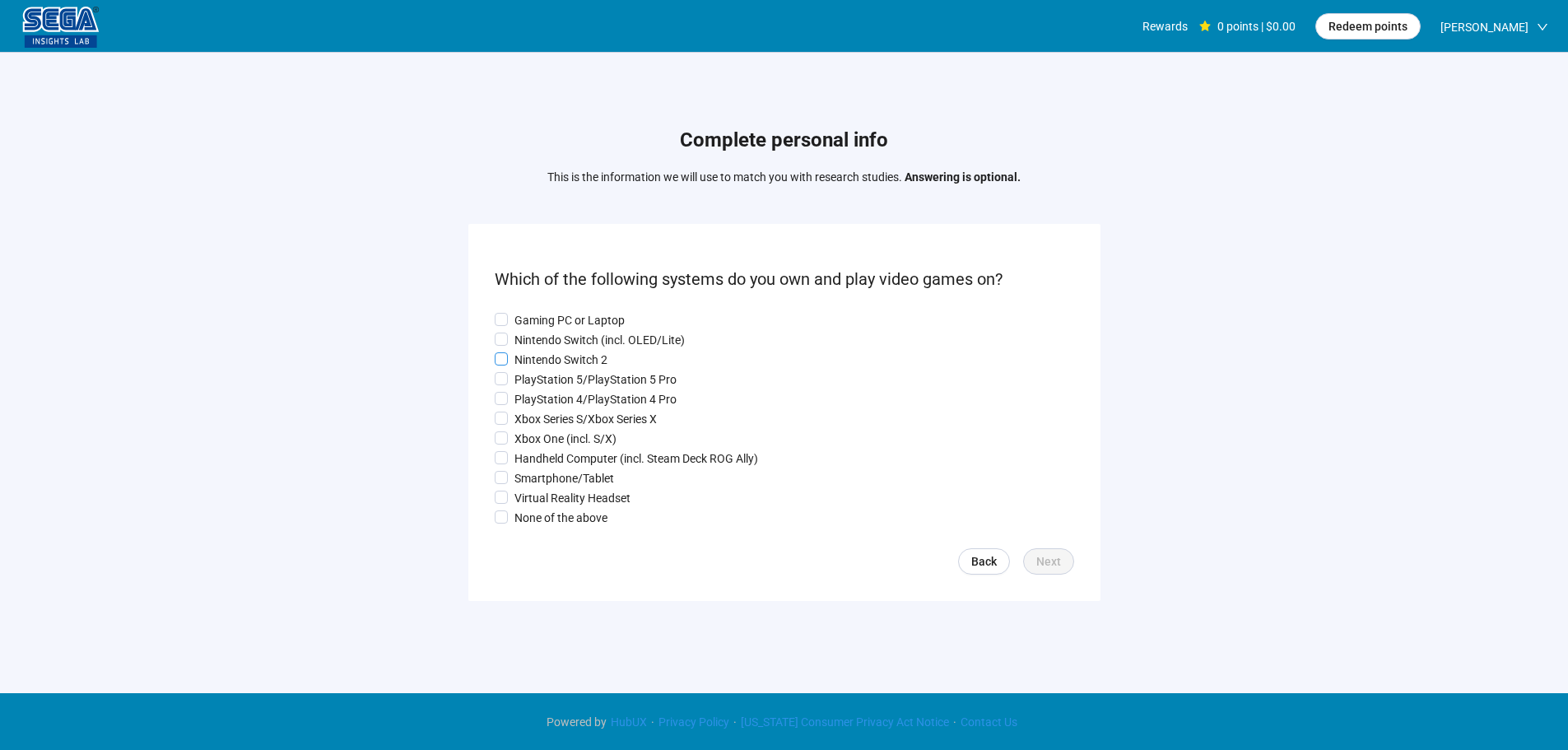
drag, startPoint x: 511, startPoint y: 309, endPoint x: 518, endPoint y: 352, distance: 43.6
click at [512, 311] on span "Gaming PC or Laptop" at bounding box center [570, 320] width 123 height 18
drag, startPoint x: 518, startPoint y: 352, endPoint x: 518, endPoint y: 367, distance: 15.0
click at [518, 353] on p "Nintendo Switch 2" at bounding box center [560, 360] width 93 height 18
drag, startPoint x: 518, startPoint y: 367, endPoint x: 521, endPoint y: 404, distance: 37.1
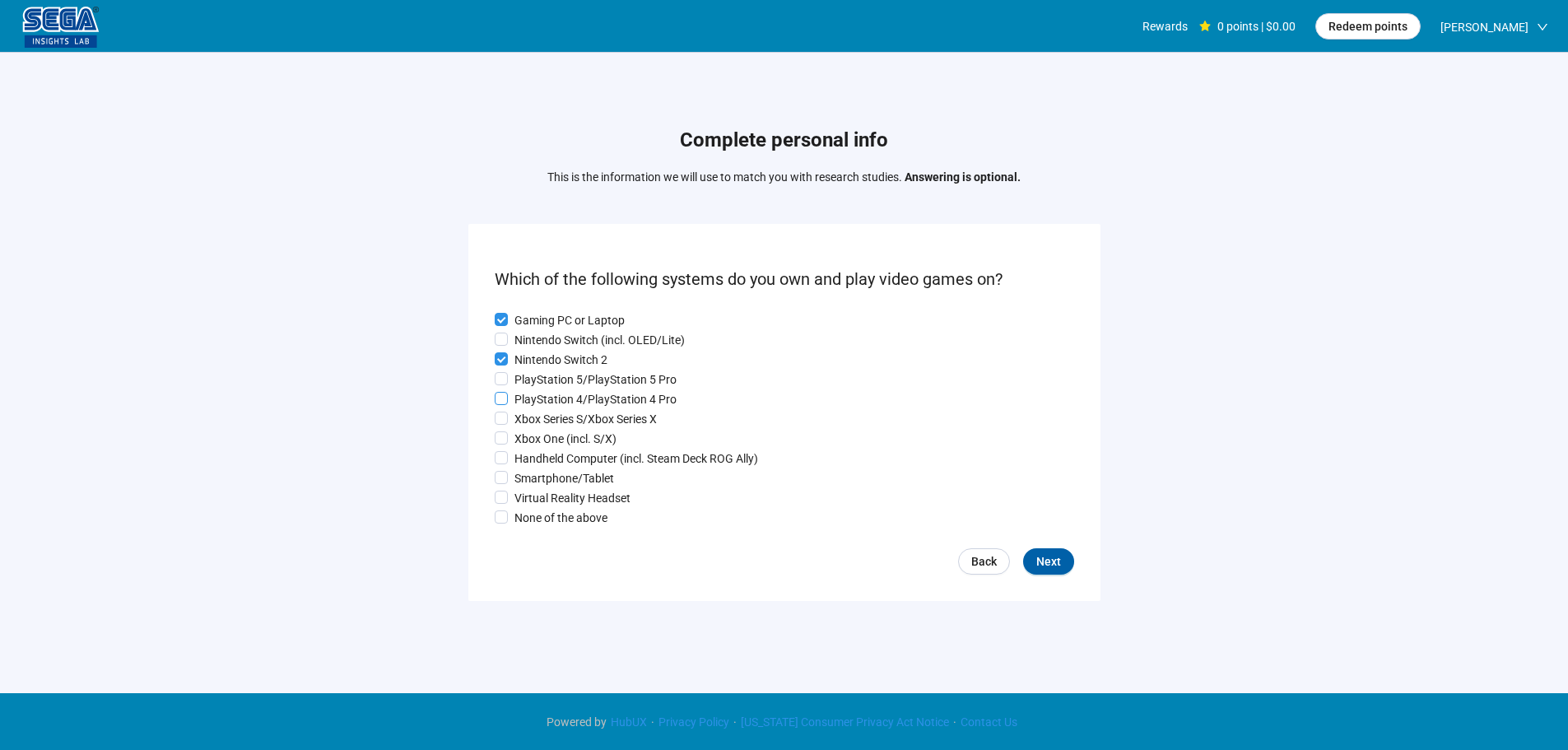
click at [518, 374] on div "Gaming PC or Laptop Nintendo Switch (incl. OLED/Lite) Nintendo Switch 2 PlaySta…" at bounding box center [784, 419] width 579 height 216
drag, startPoint x: 521, startPoint y: 404, endPoint x: 531, endPoint y: 433, distance: 30.7
click at [521, 405] on p "PlayStation 4/PlayStation 4 Pro" at bounding box center [595, 399] width 162 height 18
click at [531, 439] on p "Xbox One (incl. S/X)" at bounding box center [565, 439] width 102 height 18
click at [532, 468] on p "Handheld Computer (incl. Steam Deck ROG Ally)" at bounding box center [636, 459] width 244 height 18
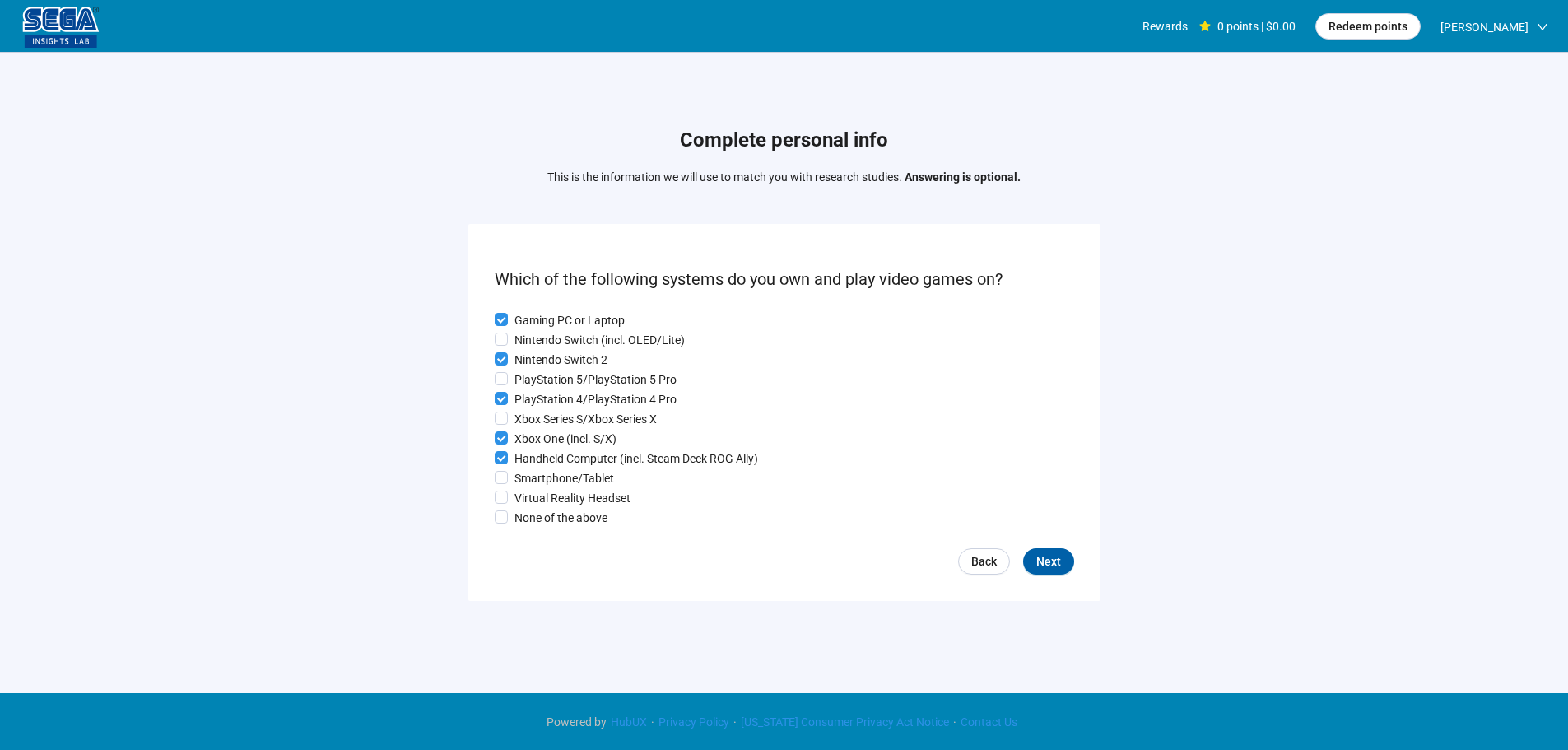
click at [537, 491] on div "Gaming PC or Laptop Nintendo Switch (incl. OLED/Lite) Nintendo Switch 2 PlaySta…" at bounding box center [784, 419] width 579 height 216
click at [1047, 562] on span "Next" at bounding box center [1048, 561] width 24 height 18
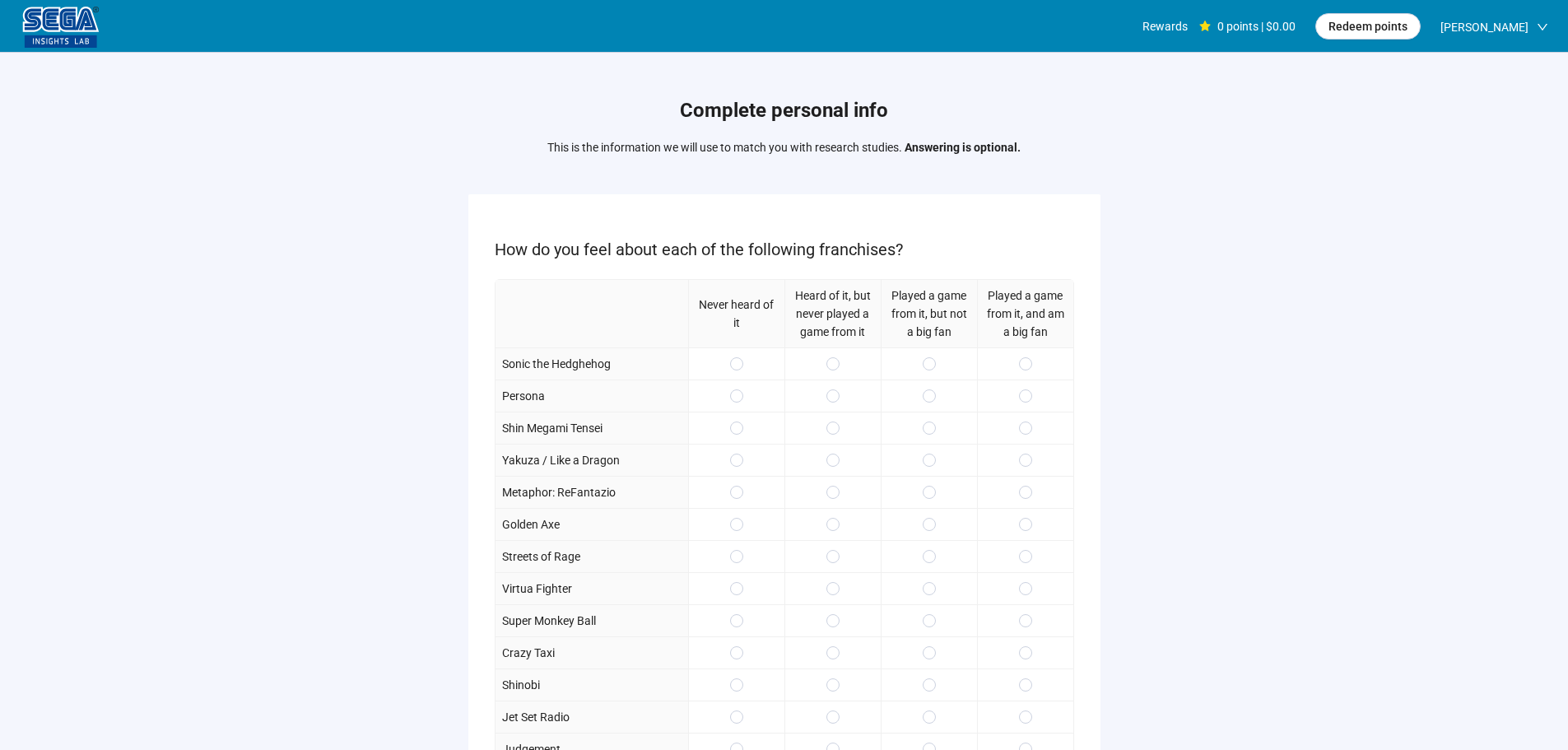
click at [278, 412] on div "Complete personal info This is the information we will use to match you with re…" at bounding box center [784, 487] width 1568 height 870
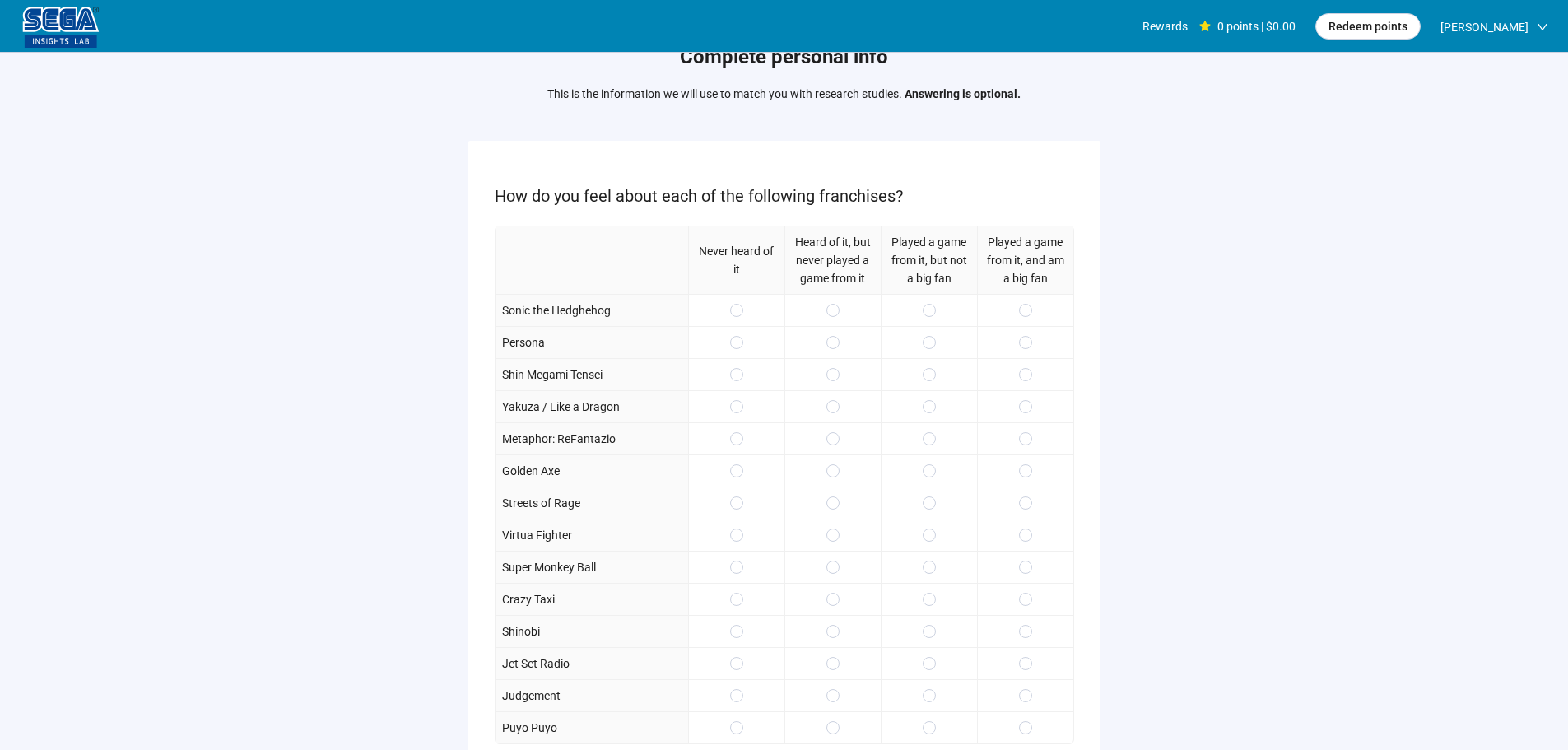
scroll to position [83, 0]
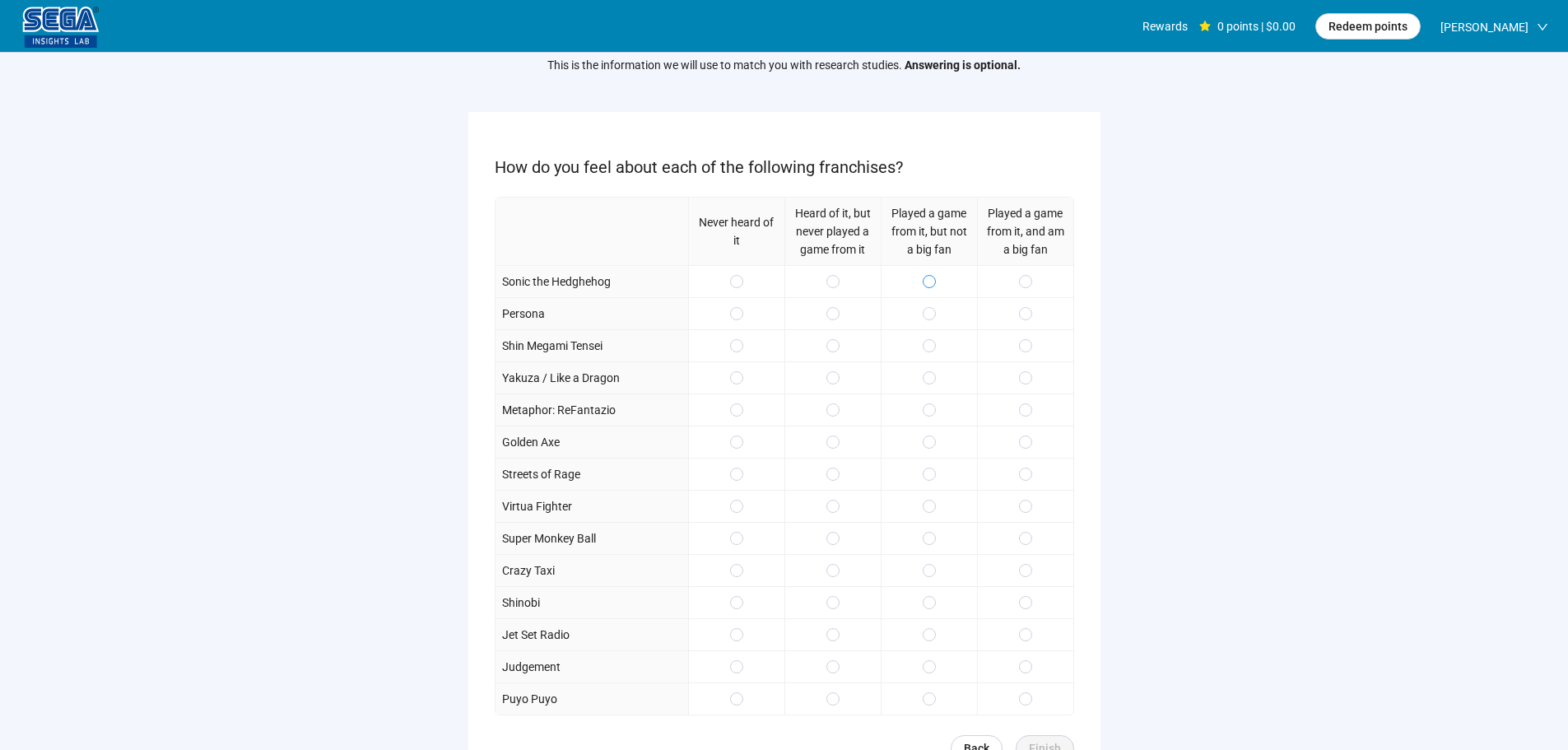
click at [931, 288] on label at bounding box center [929, 281] width 14 height 18
click at [931, 275] on span at bounding box center [929, 281] width 14 height 14
drag, startPoint x: 1019, startPoint y: 441, endPoint x: 1019, endPoint y: 484, distance: 43.0
click at [1019, 442] on span at bounding box center [1026, 442] width 14 height 14
click at [1019, 484] on div at bounding box center [1025, 473] width 96 height 32
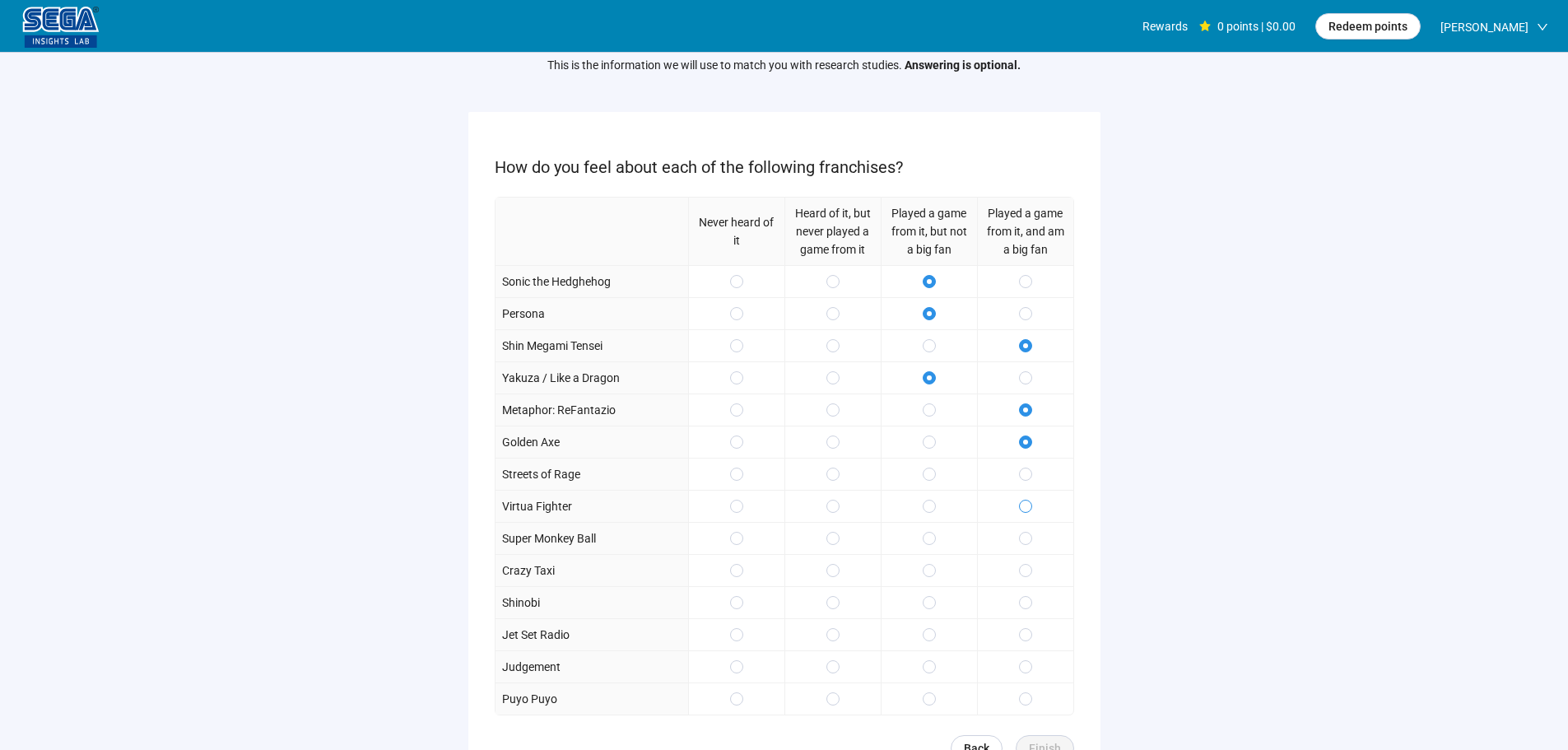
click at [1020, 504] on span at bounding box center [1026, 506] width 14 height 14
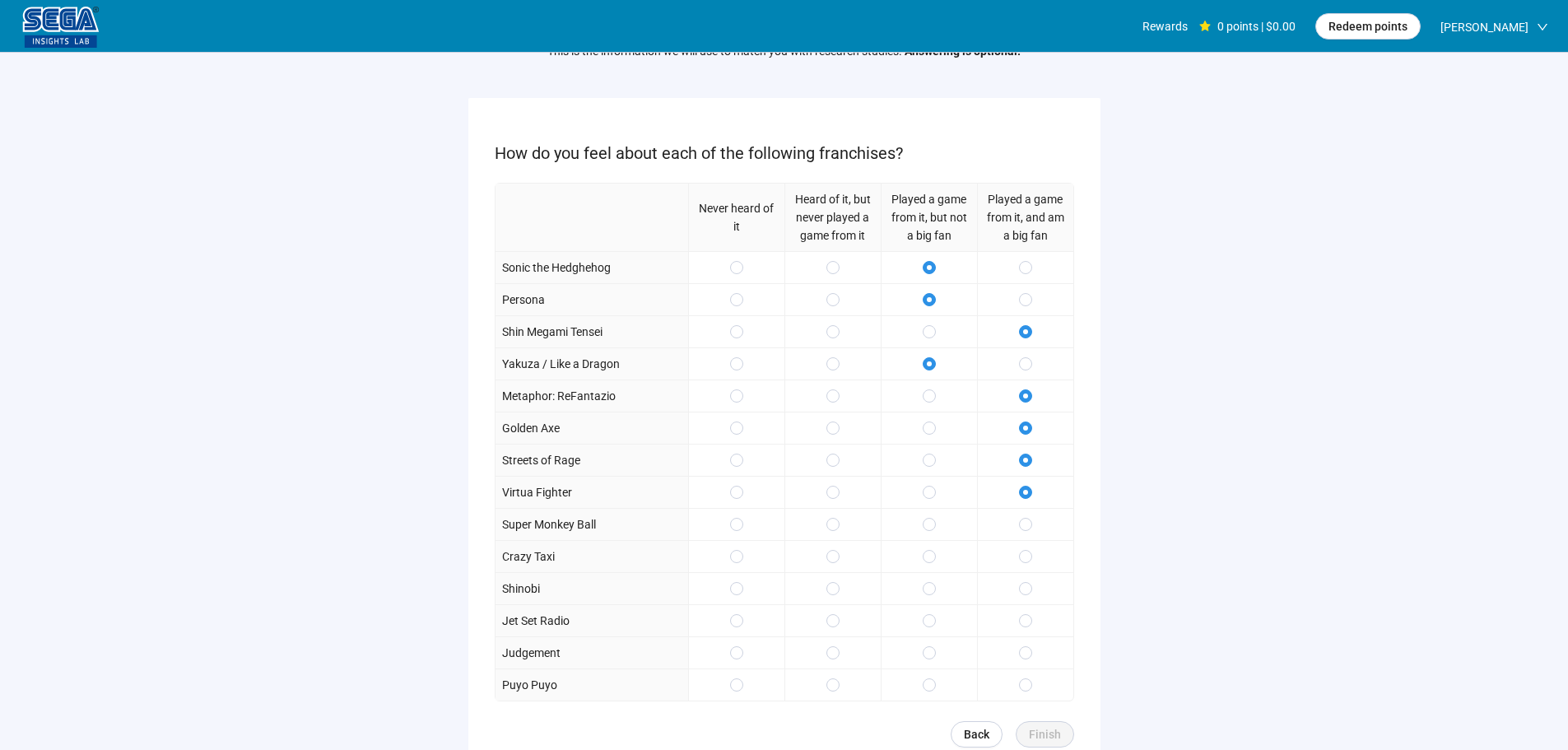
scroll to position [165, 0]
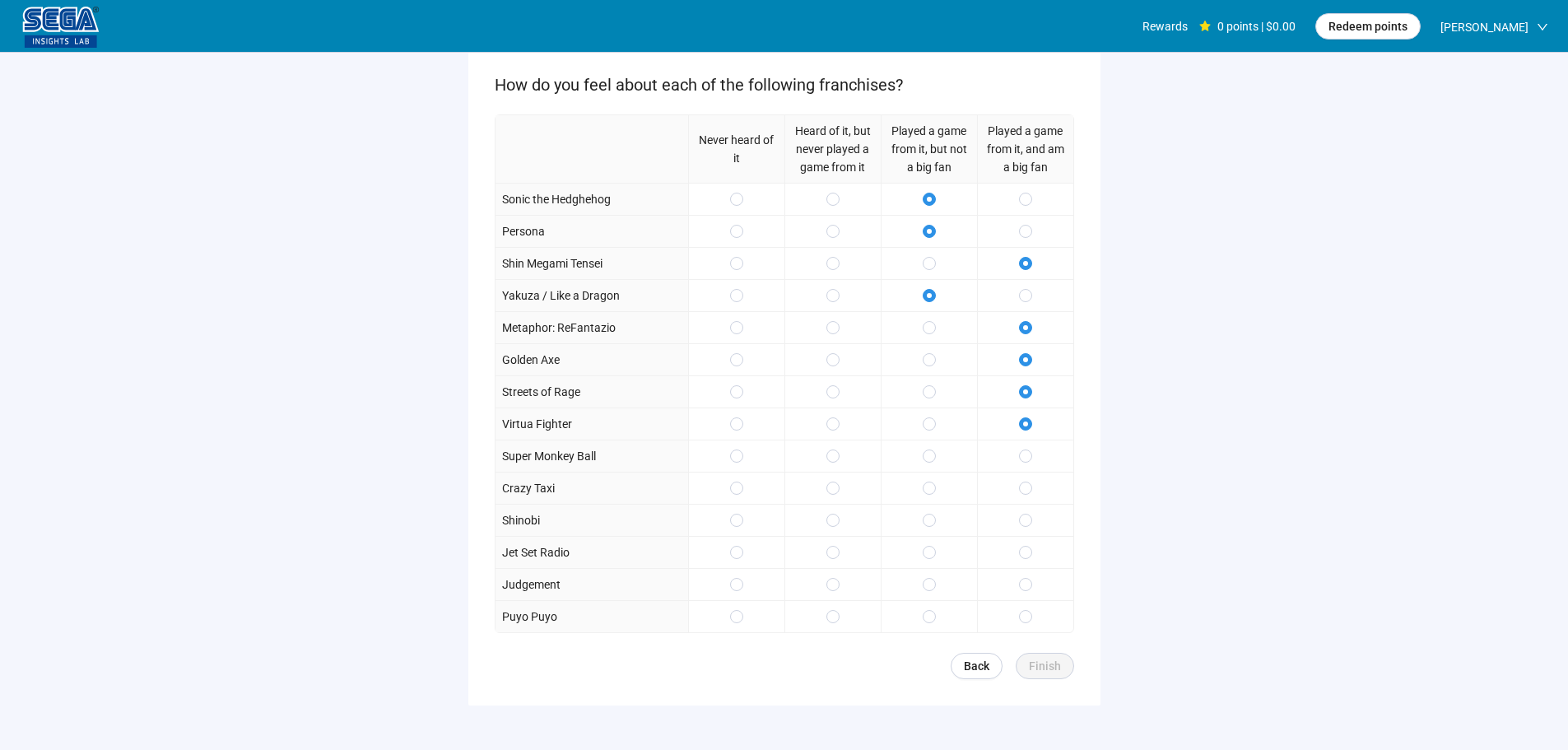
click at [936, 456] on div at bounding box center [929, 455] width 96 height 32
click at [931, 468] on div at bounding box center [929, 455] width 96 height 32
click at [931, 464] on label at bounding box center [929, 456] width 14 height 18
click at [931, 580] on span at bounding box center [929, 584] width 14 height 14
click at [1034, 614] on div at bounding box center [1025, 616] width 96 height 32
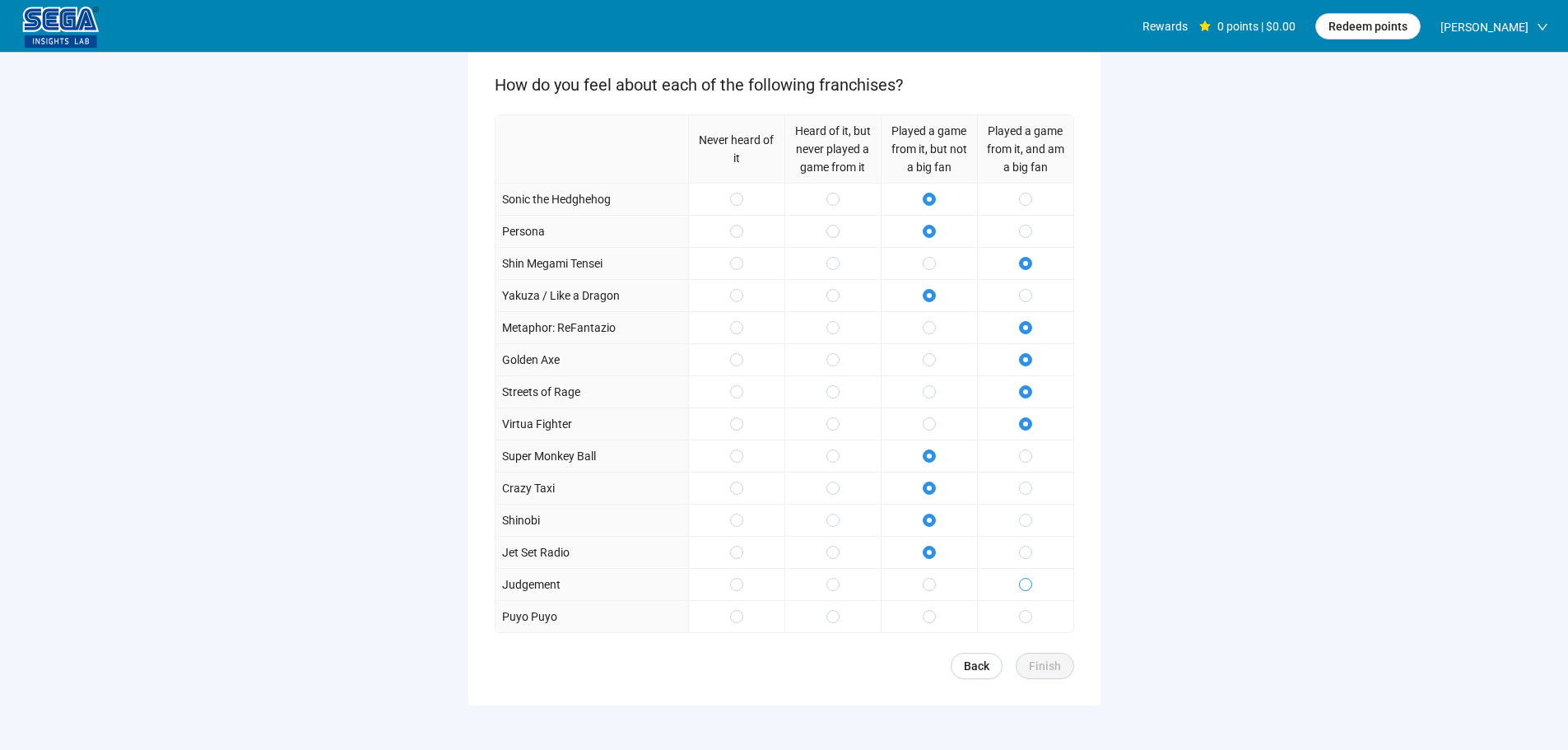
click at [1030, 584] on span at bounding box center [1026, 584] width 14 height 14
click at [1036, 614] on div at bounding box center [1025, 616] width 96 height 32
click at [1030, 617] on span at bounding box center [1026, 617] width 14 height 14
click at [1058, 661] on span "Finish" at bounding box center [1045, 666] width 32 height 18
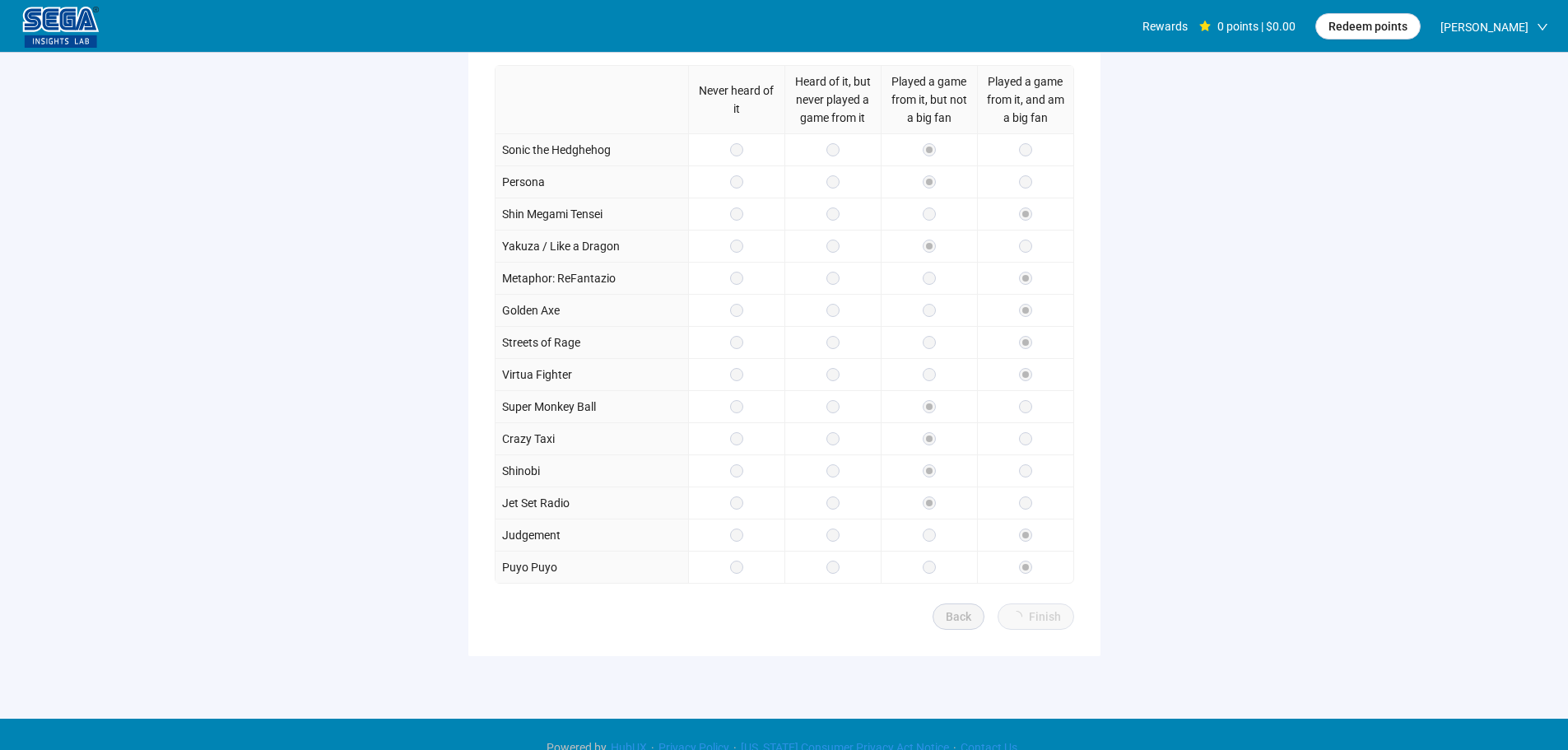
scroll to position [240, 0]
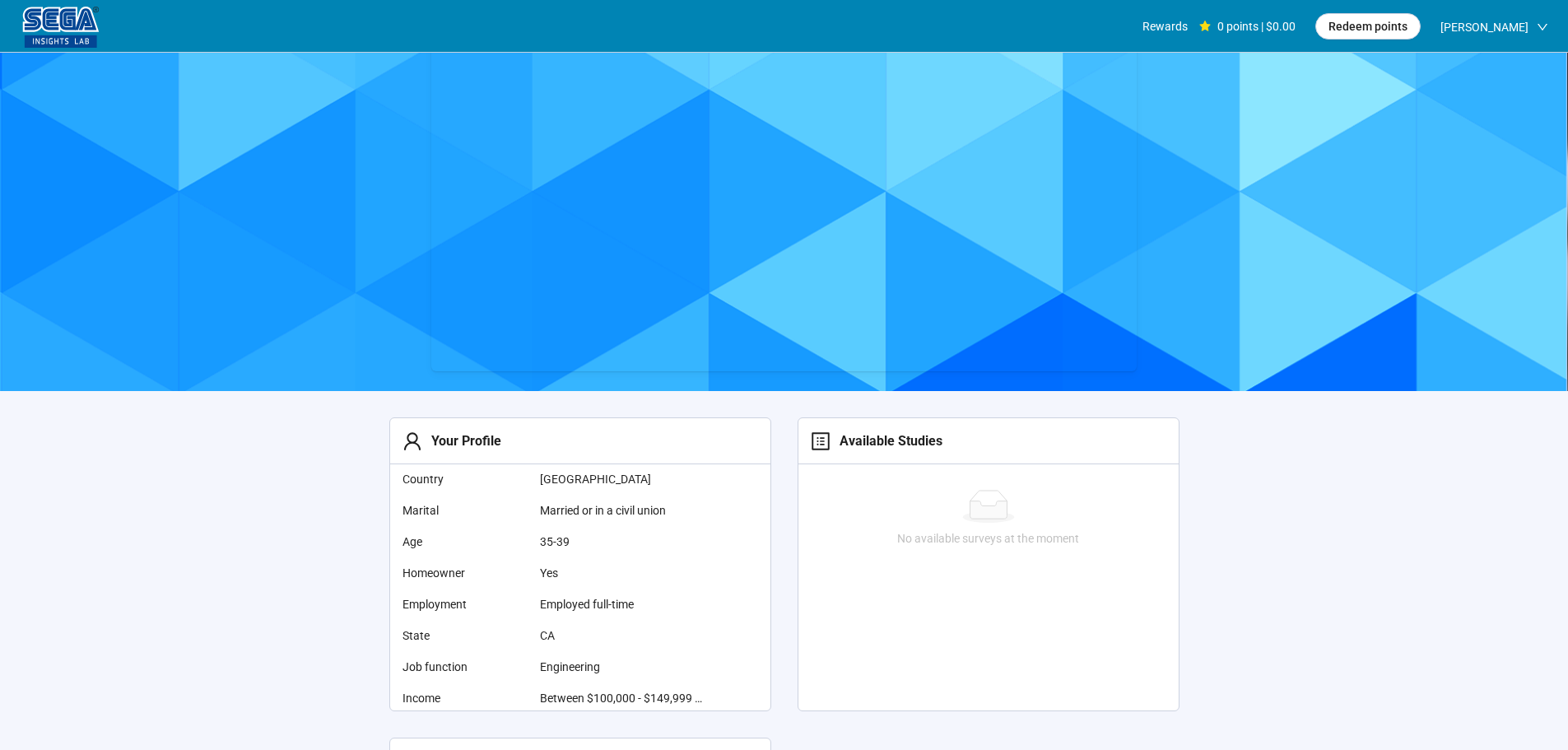
scroll to position [83, 0]
